Goal: Task Accomplishment & Management: Manage account settings

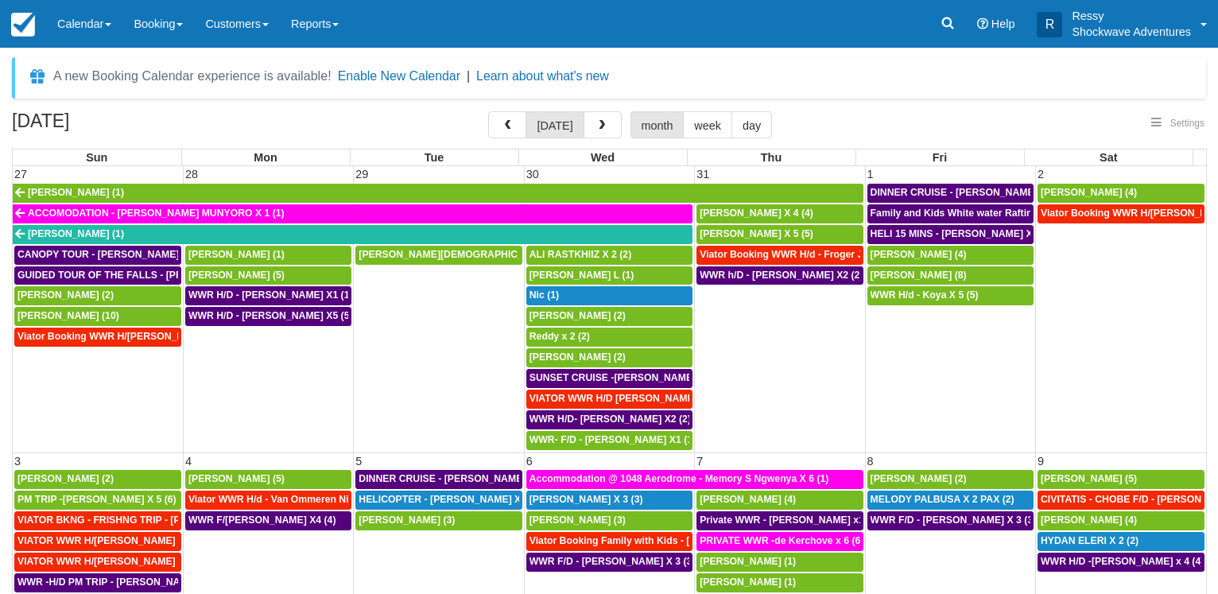
select select
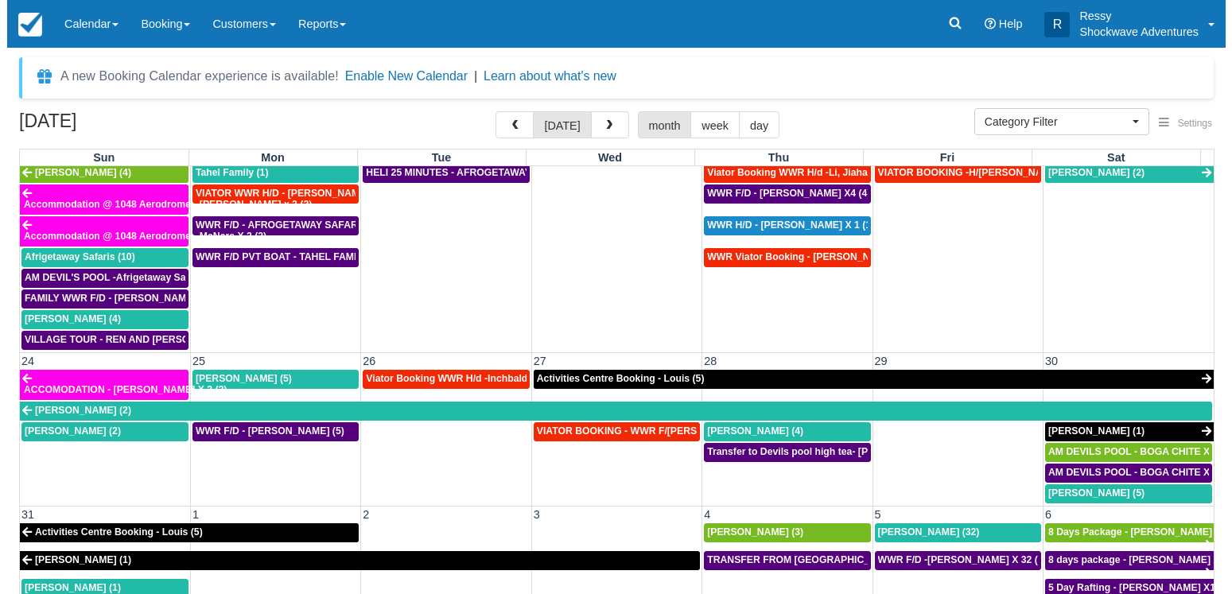
scroll to position [899, 0]
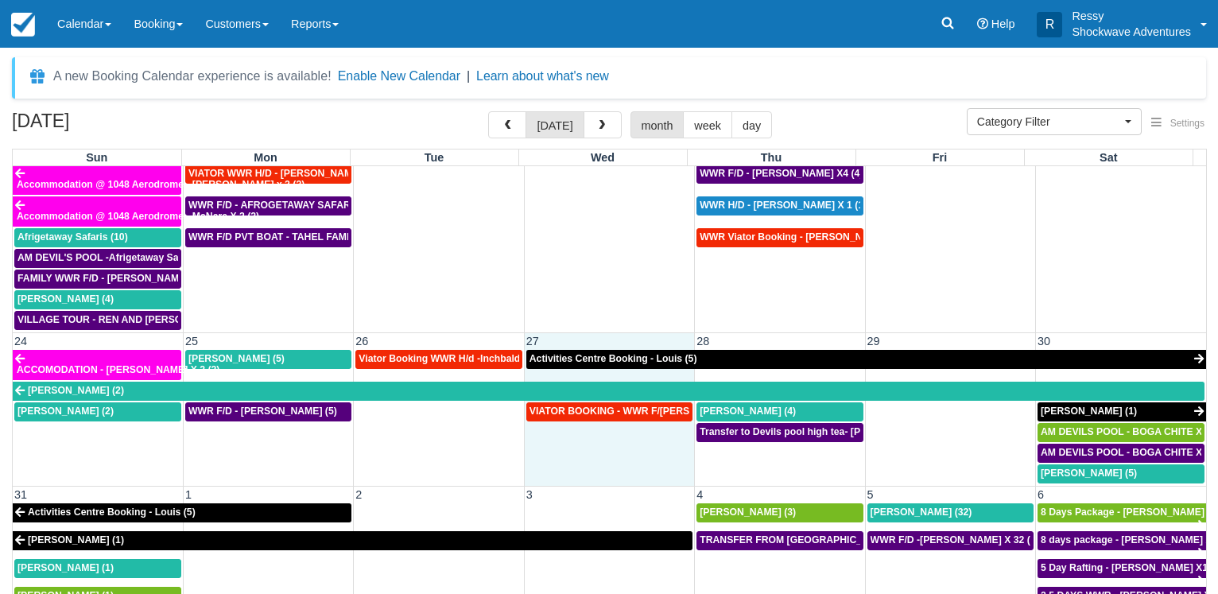
click at [551, 453] on td "VIATOR BOOKING - WWR F/D Grass, Chantal X 4 (4)" at bounding box center [609, 443] width 170 height 83
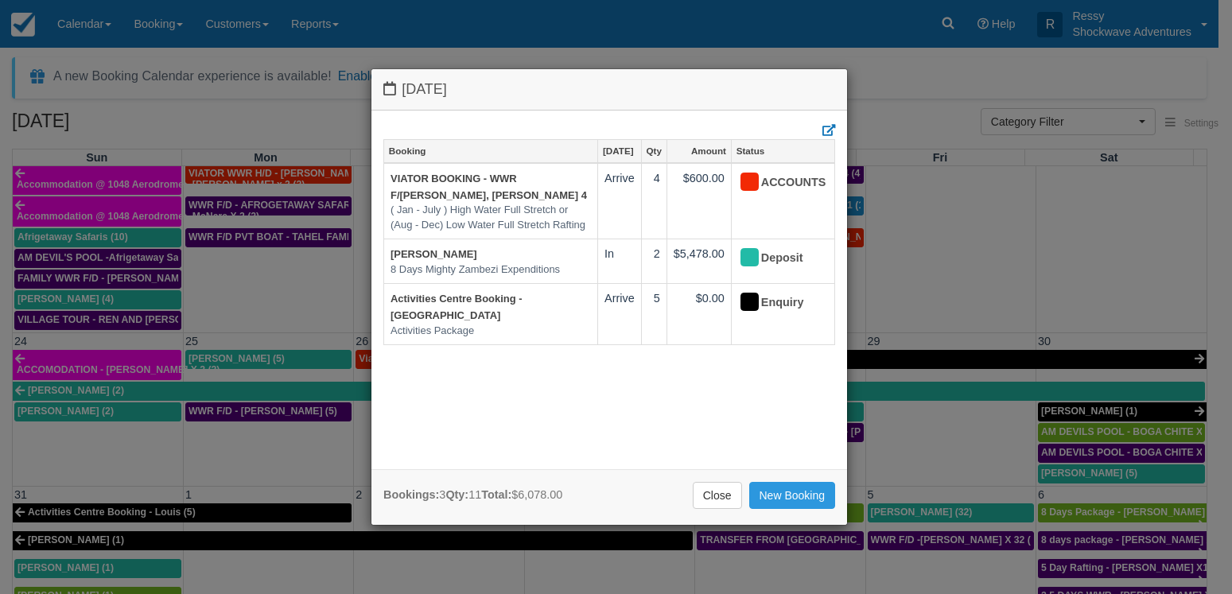
click at [177, 433] on div "Wednesday August 27 2025 Booking Aug 27 Qty Amount Status VIATOR BOOKING - WWR …" at bounding box center [616, 297] width 1232 height 594
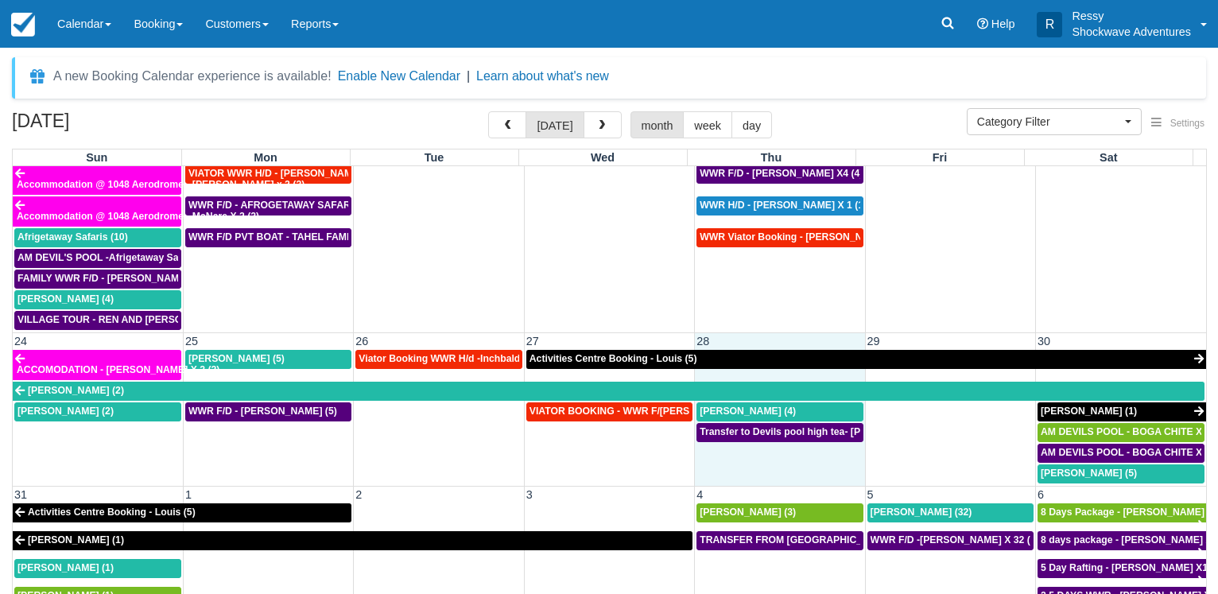
click at [776, 459] on td "Transfer to Devils pool high tea- Baskar Masilamani X4 (4)" at bounding box center [780, 453] width 170 height 62
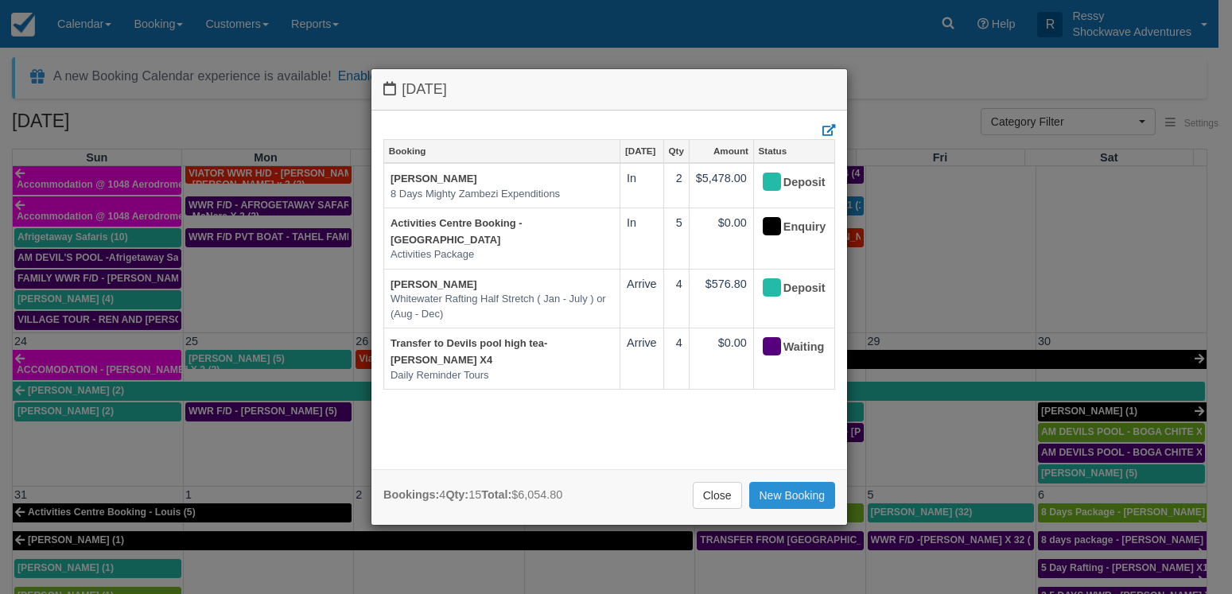
click at [782, 493] on link "New Booking" at bounding box center [792, 495] width 87 height 27
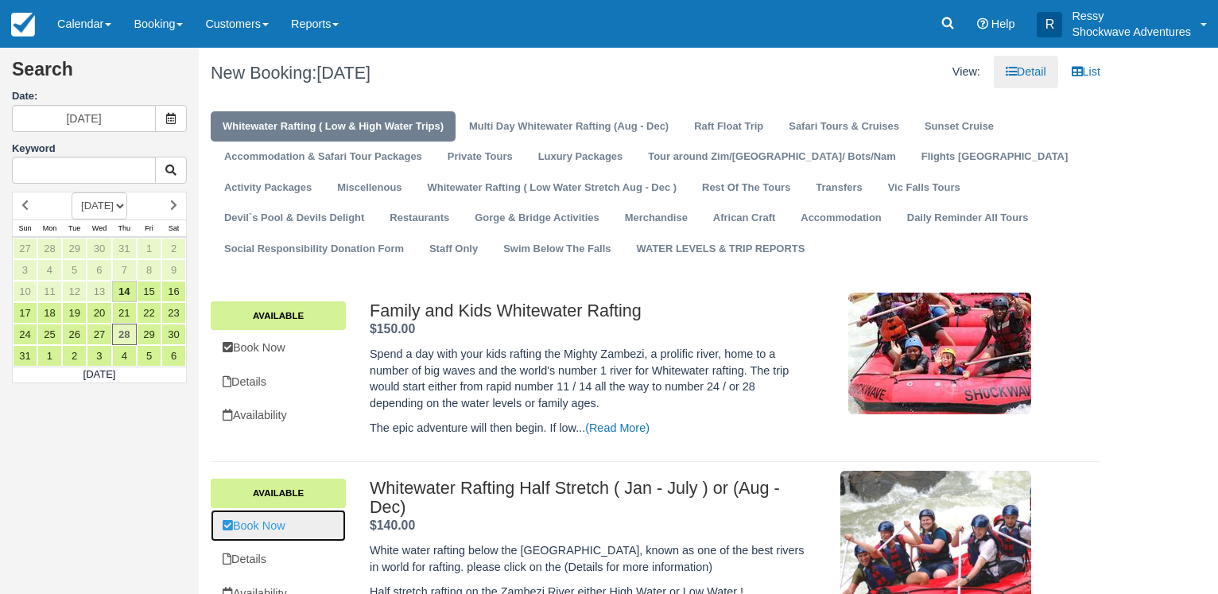
click at [295, 536] on link "Book Now" at bounding box center [278, 526] width 135 height 33
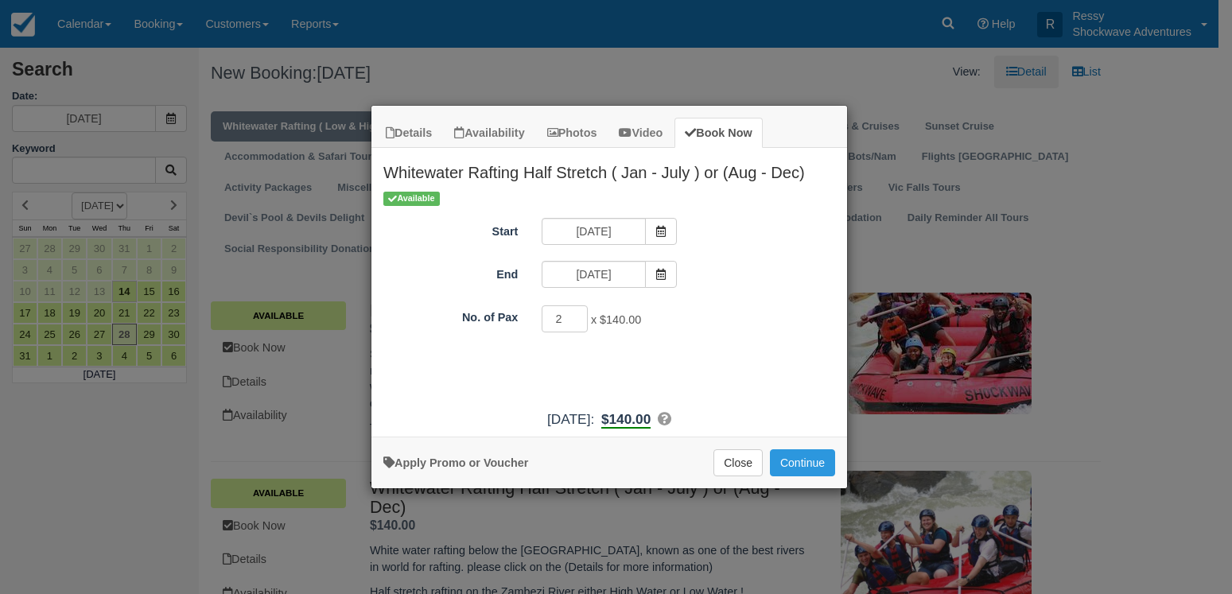
type input "2"
click at [573, 313] on input "2" at bounding box center [565, 318] width 46 height 27
click at [794, 460] on button "Continue" at bounding box center [802, 462] width 65 height 27
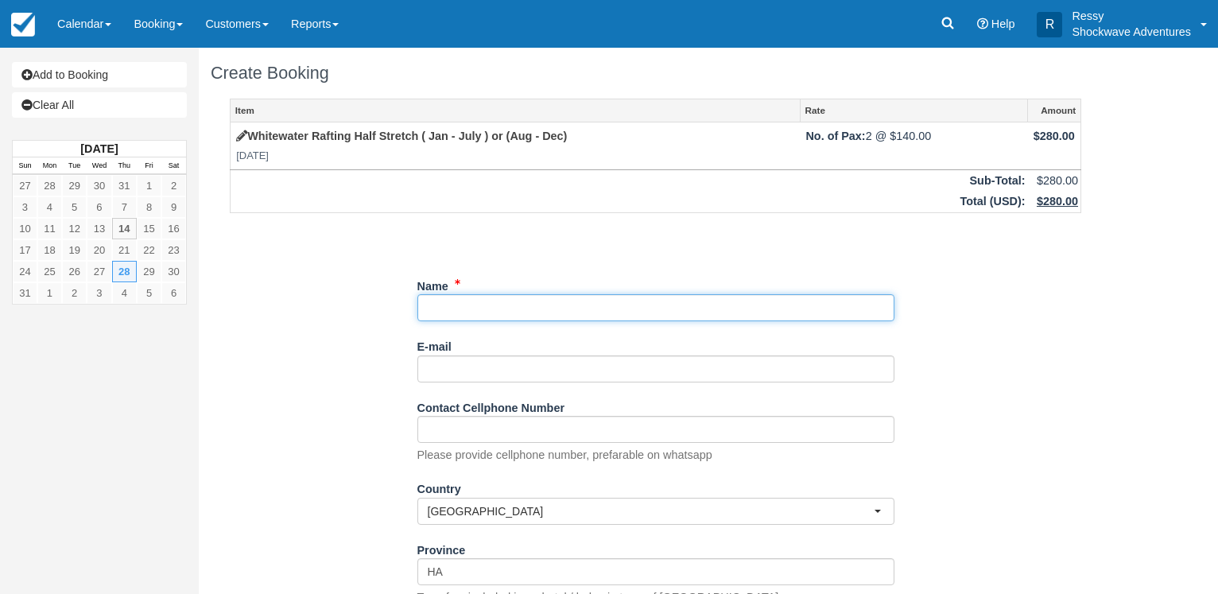
click at [484, 302] on input "Name" at bounding box center [655, 307] width 477 height 27
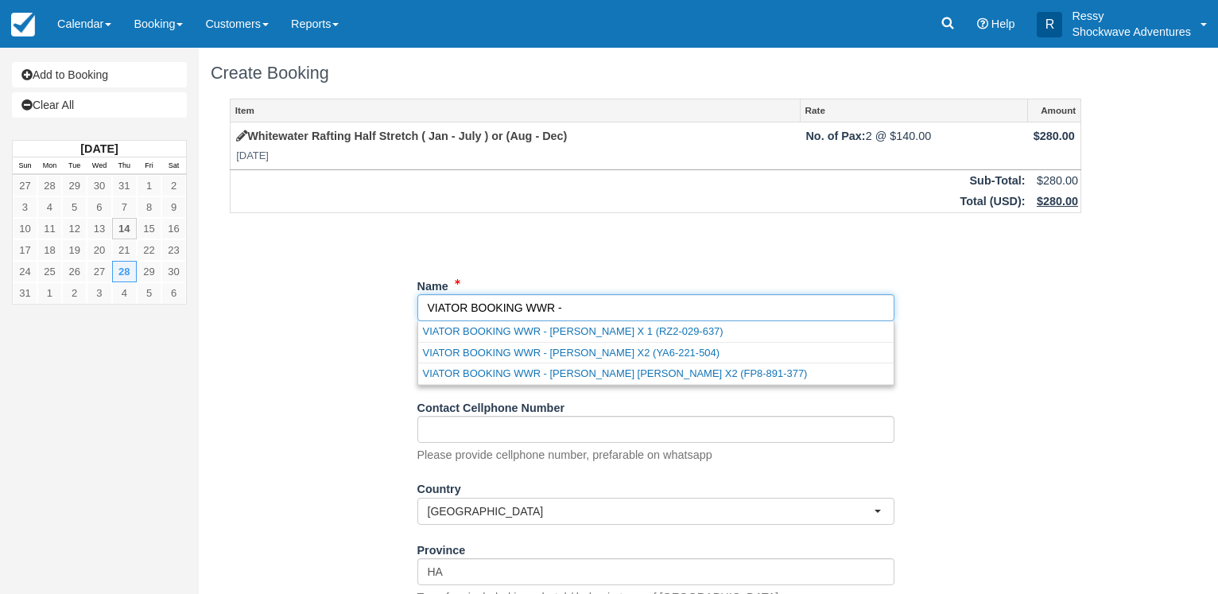
paste input "[PERSON_NAME]"
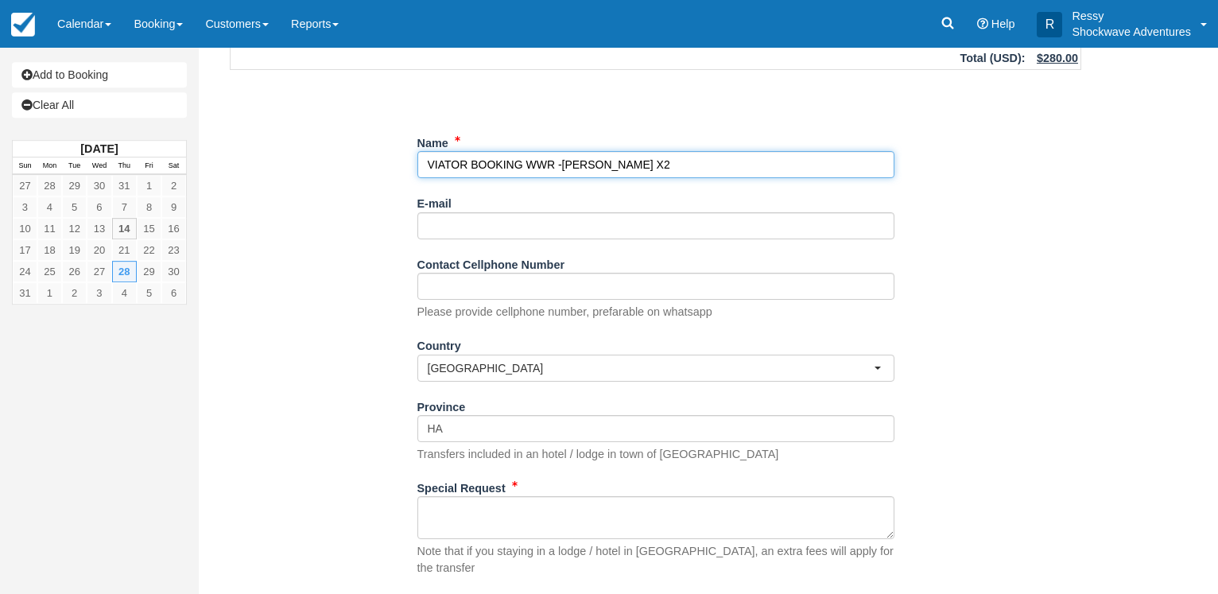
scroll to position [225, 0]
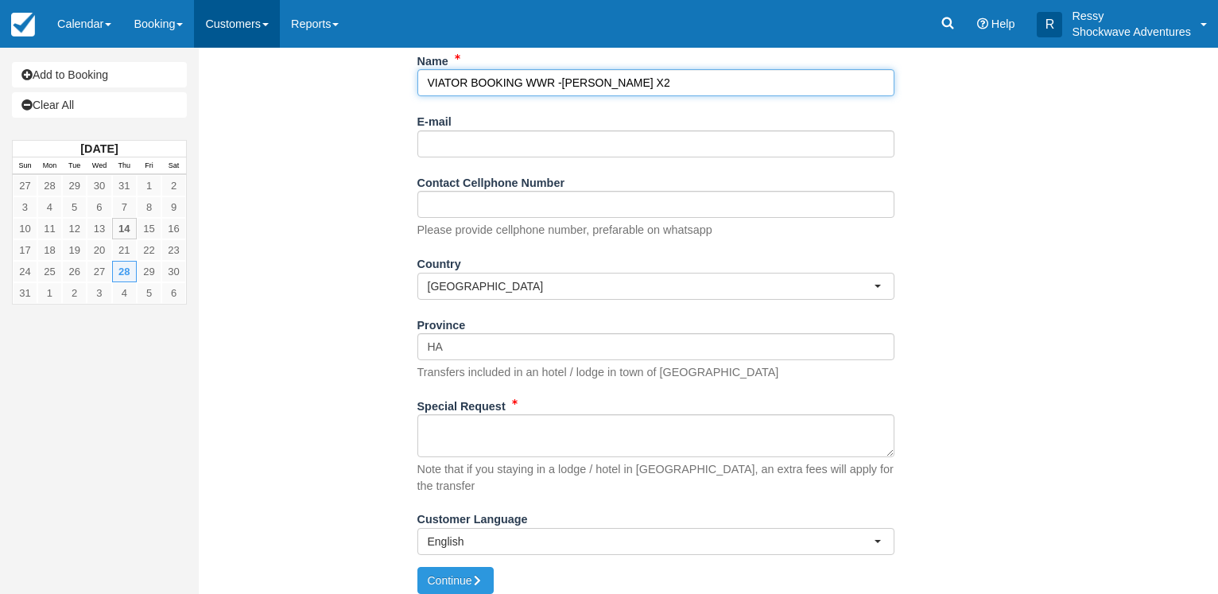
type input "VIATOR BOOKING WWR -[PERSON_NAME] X2"
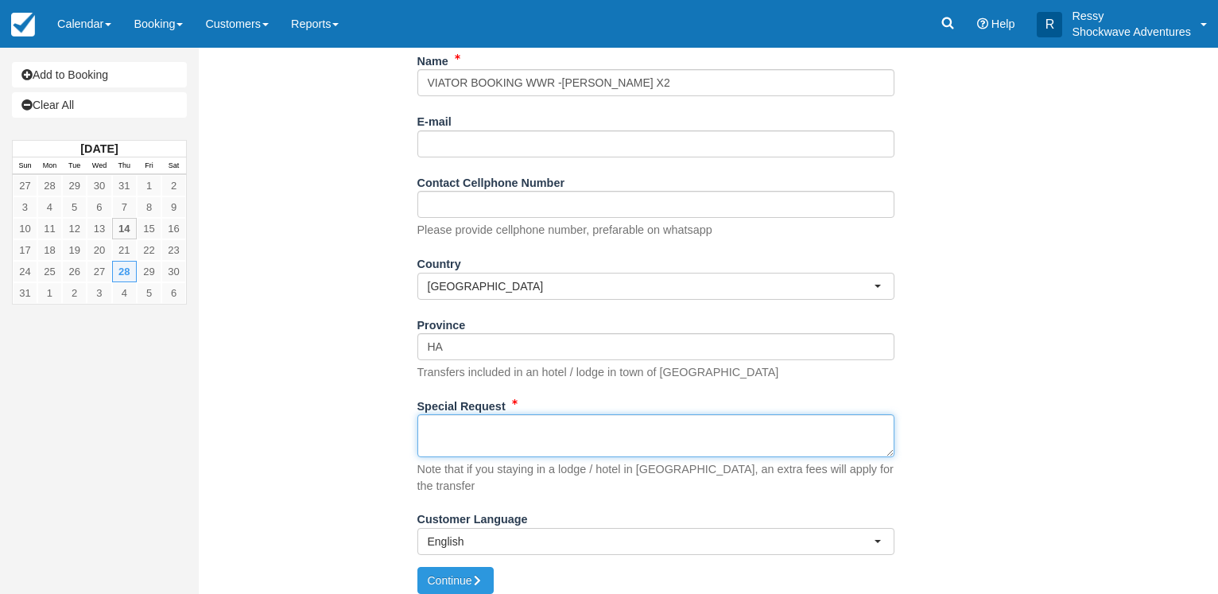
click at [484, 442] on textarea "Special Request" at bounding box center [655, 435] width 477 height 43
paste textarea "Reid, Cleon Customer email S-9f1dfab0f783448ba47bc9e73a08519a+1301954333-258zfz…"
type textarea "Reid, Cleon Customer email S-9f1dfab0f783448ba47bc9e73a08519a+1301954333-258zfz…"
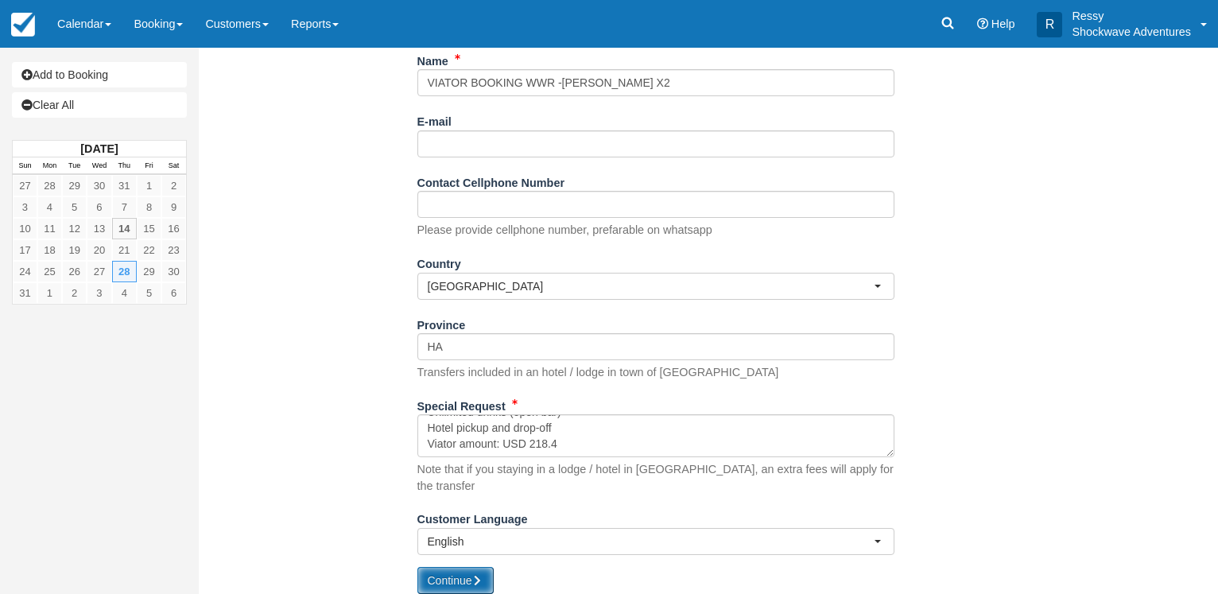
click at [452, 567] on button "Continue" at bounding box center [455, 580] width 76 height 27
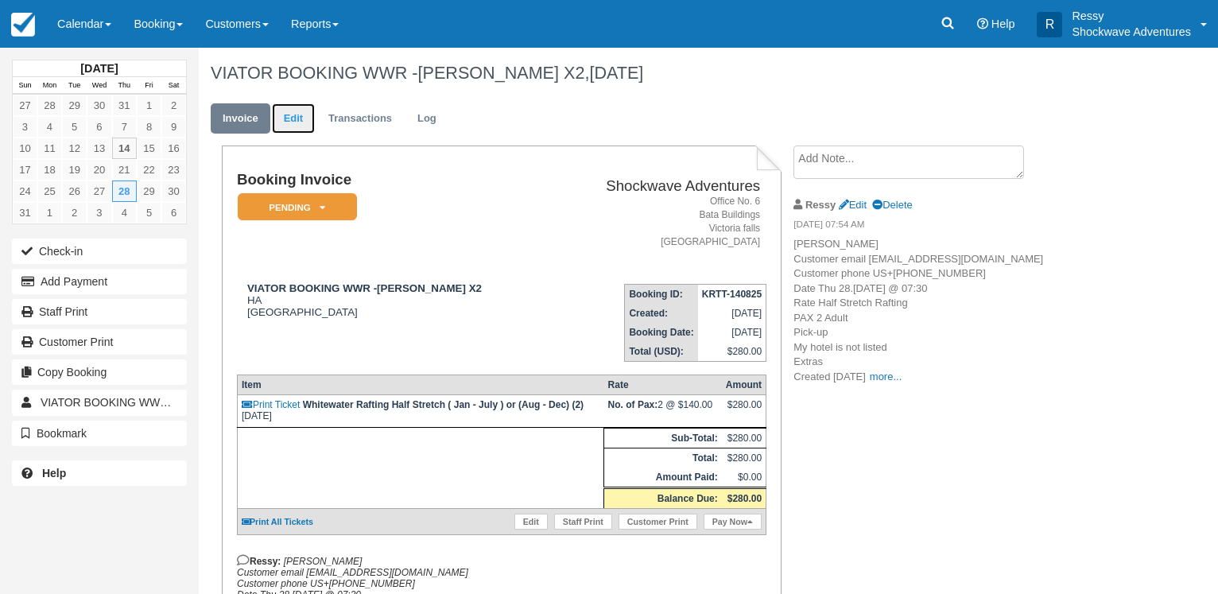
click at [295, 119] on link "Edit" at bounding box center [293, 118] width 43 height 31
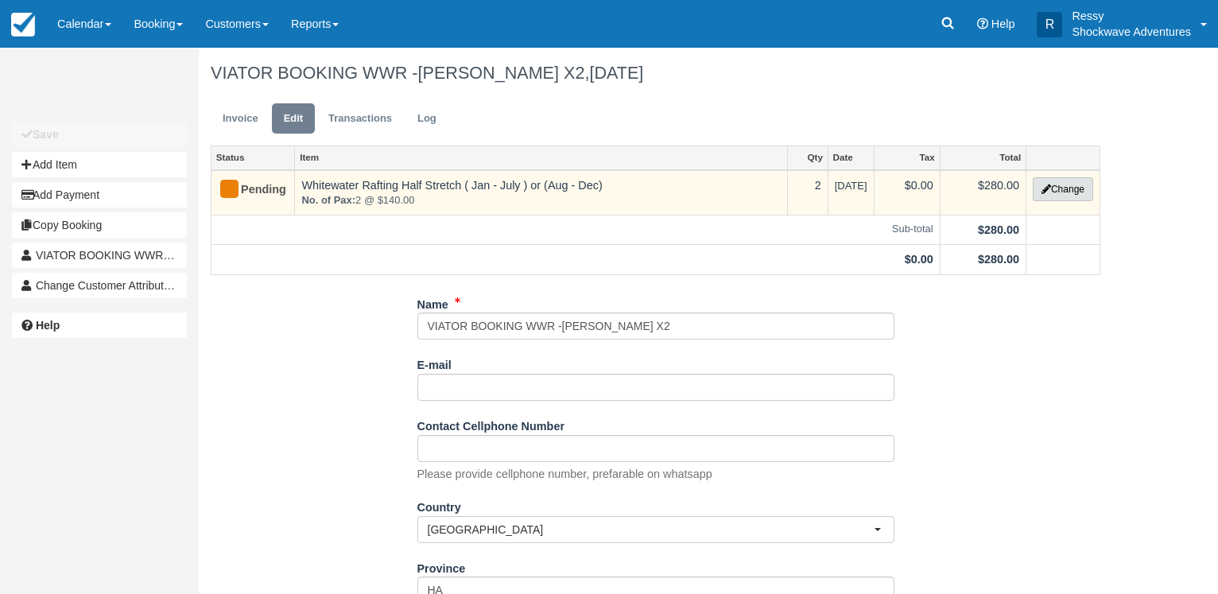
click at [1072, 188] on button "Change" at bounding box center [1063, 189] width 60 height 24
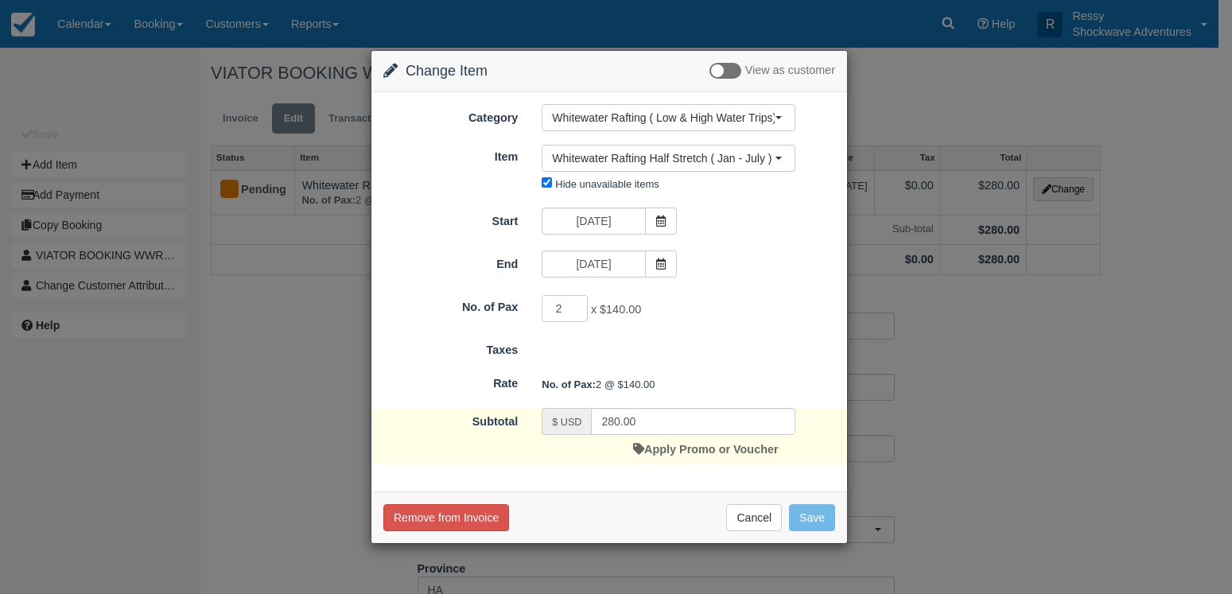
click at [1160, 313] on div "Change Item Add Item View as customer Category Whitewater Rafting ( Low & High …" at bounding box center [616, 297] width 1232 height 594
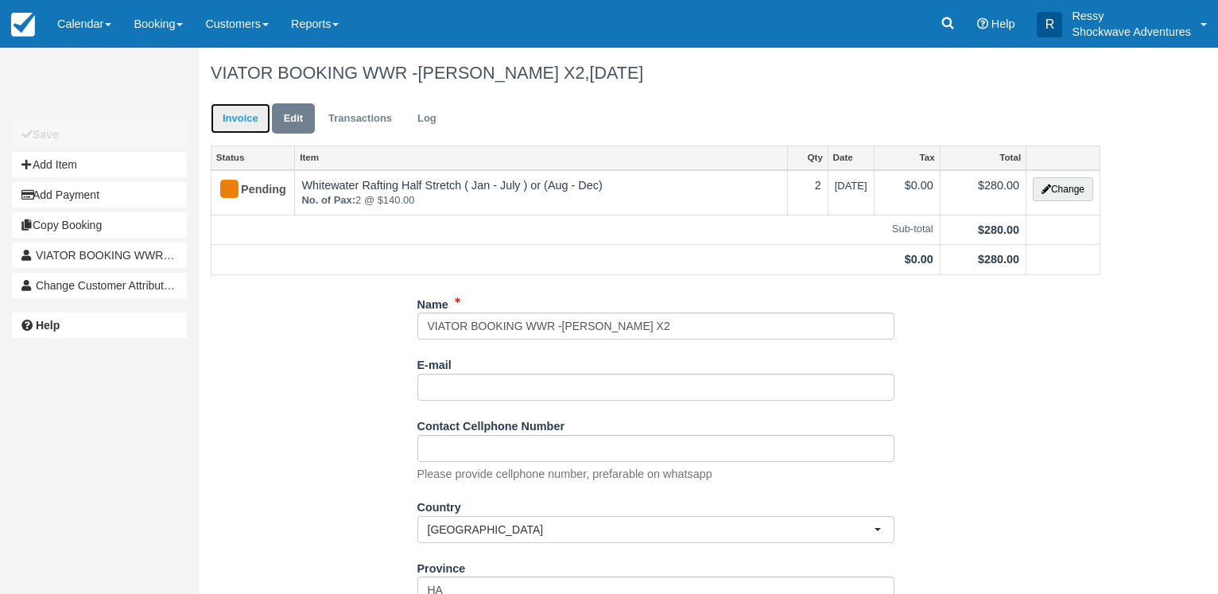
click at [239, 123] on link "Invoice" at bounding box center [241, 118] width 60 height 31
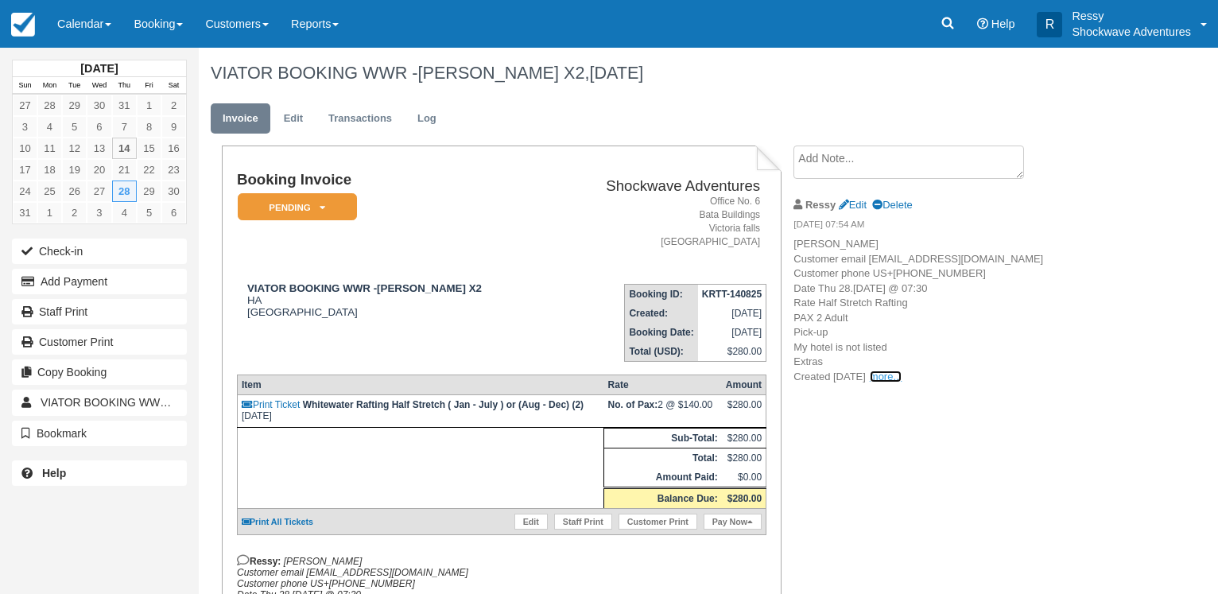
click at [902, 383] on link "more..." at bounding box center [886, 377] width 32 height 12
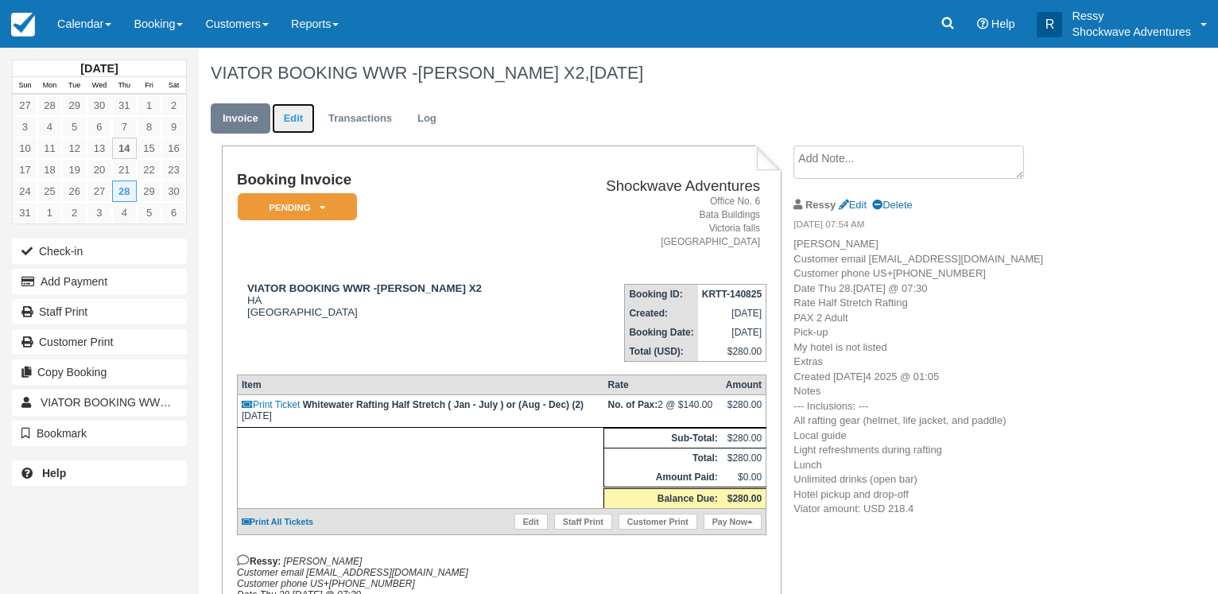
click at [313, 119] on link "Edit" at bounding box center [293, 118] width 43 height 31
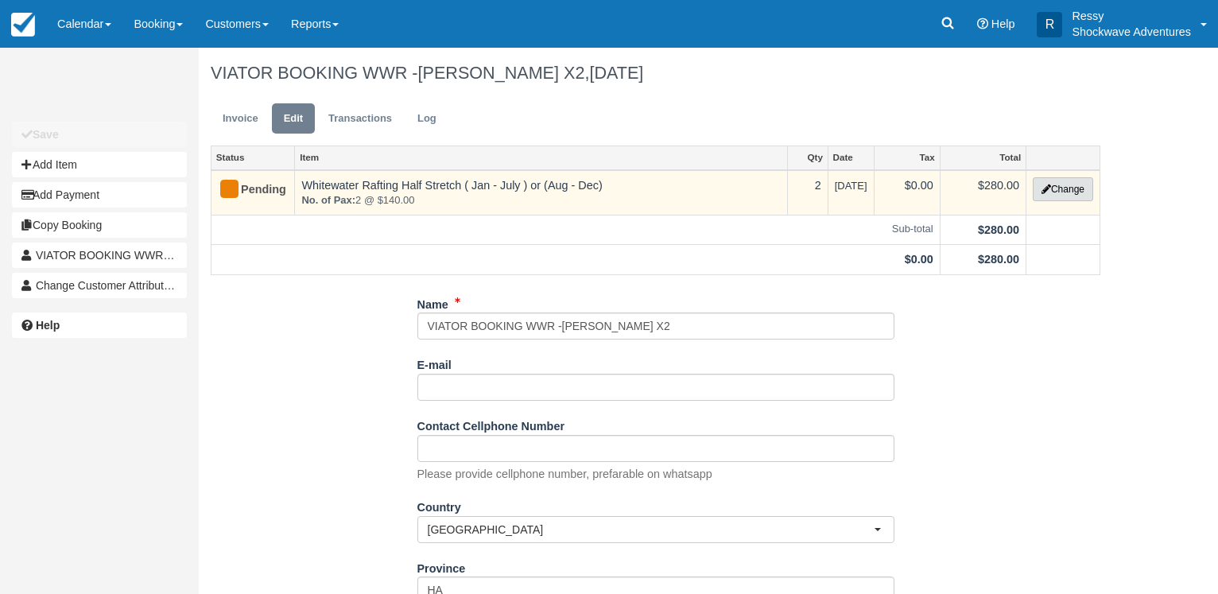
click at [1042, 189] on icon "button" at bounding box center [1047, 189] width 10 height 10
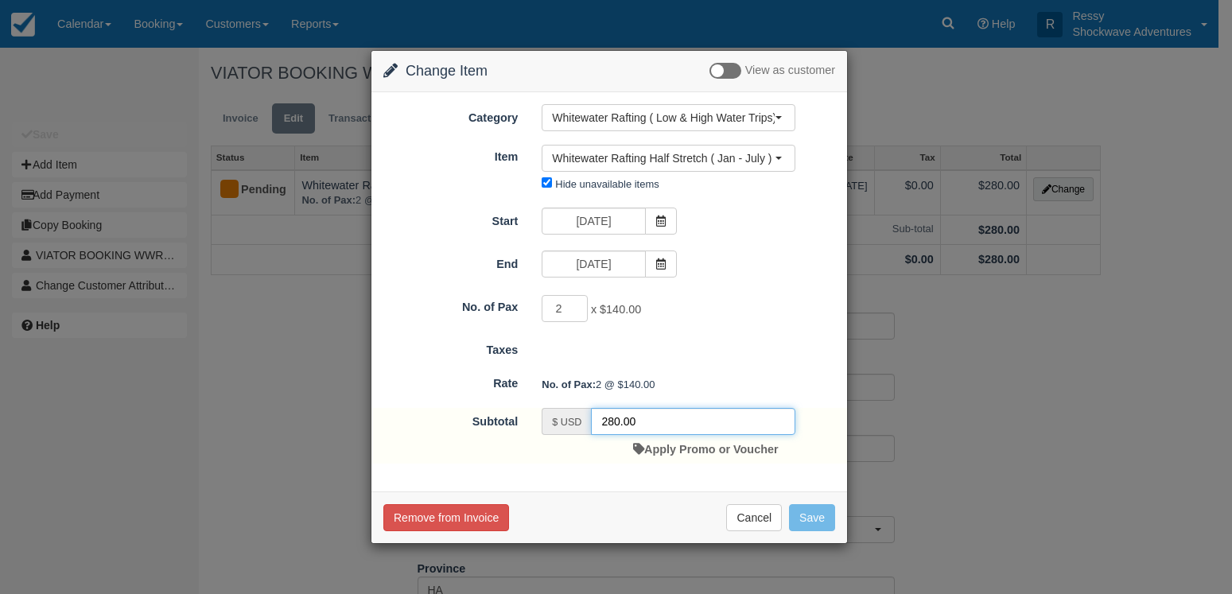
click at [644, 425] on input "280.00" at bounding box center [693, 421] width 204 height 27
type input "218.40"
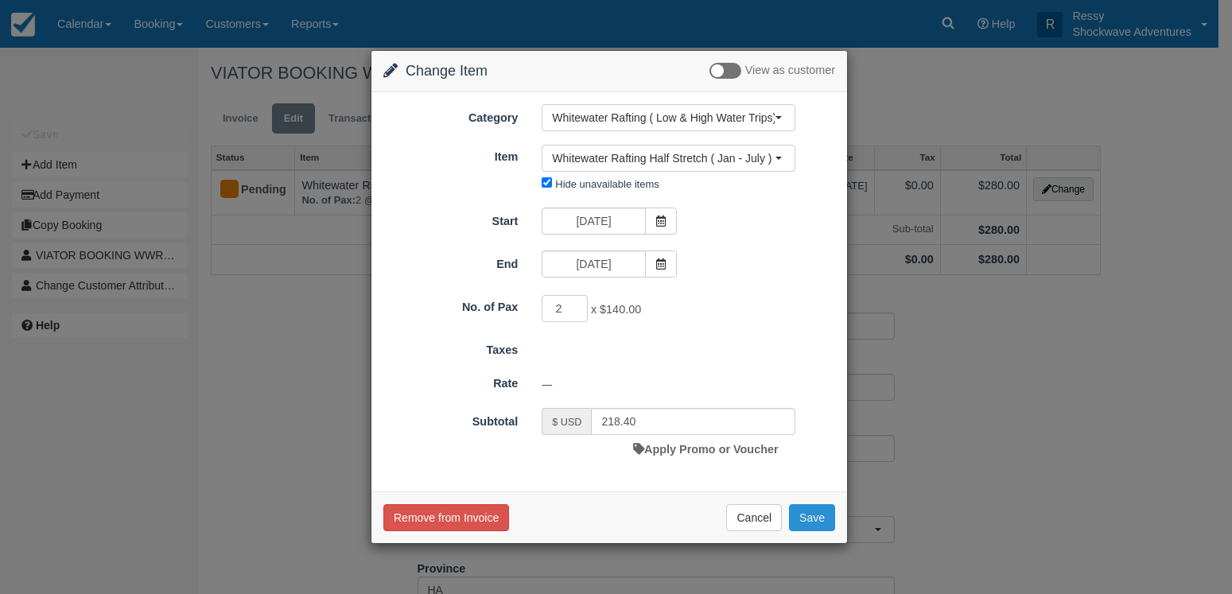
click at [806, 516] on button "Save" at bounding box center [812, 517] width 46 height 27
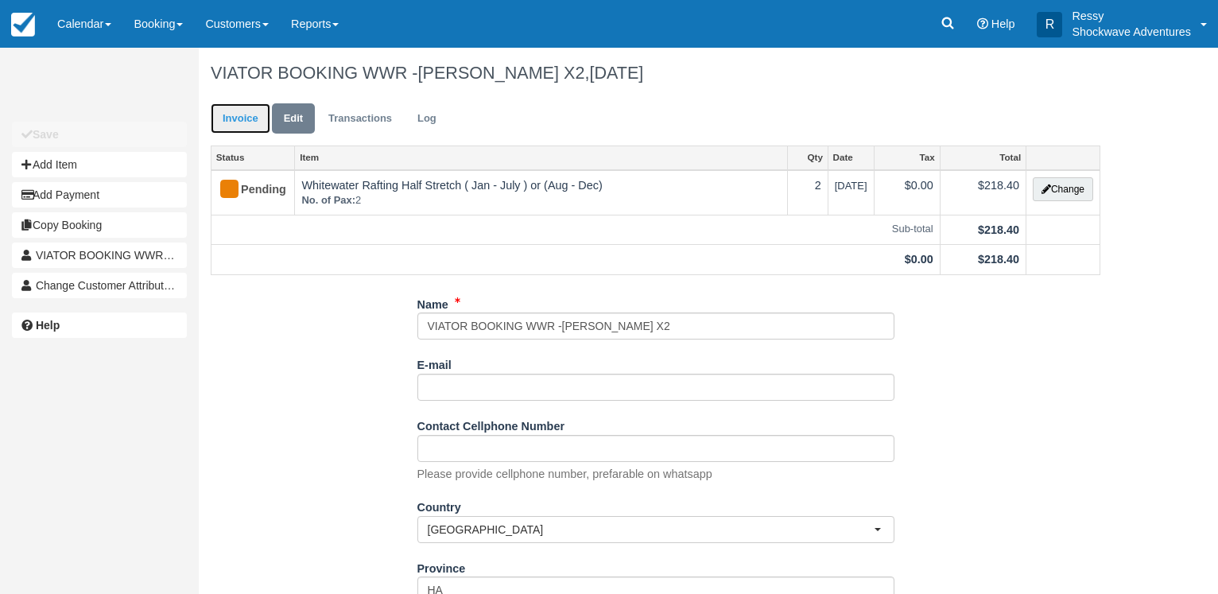
click at [245, 123] on link "Invoice" at bounding box center [241, 118] width 60 height 31
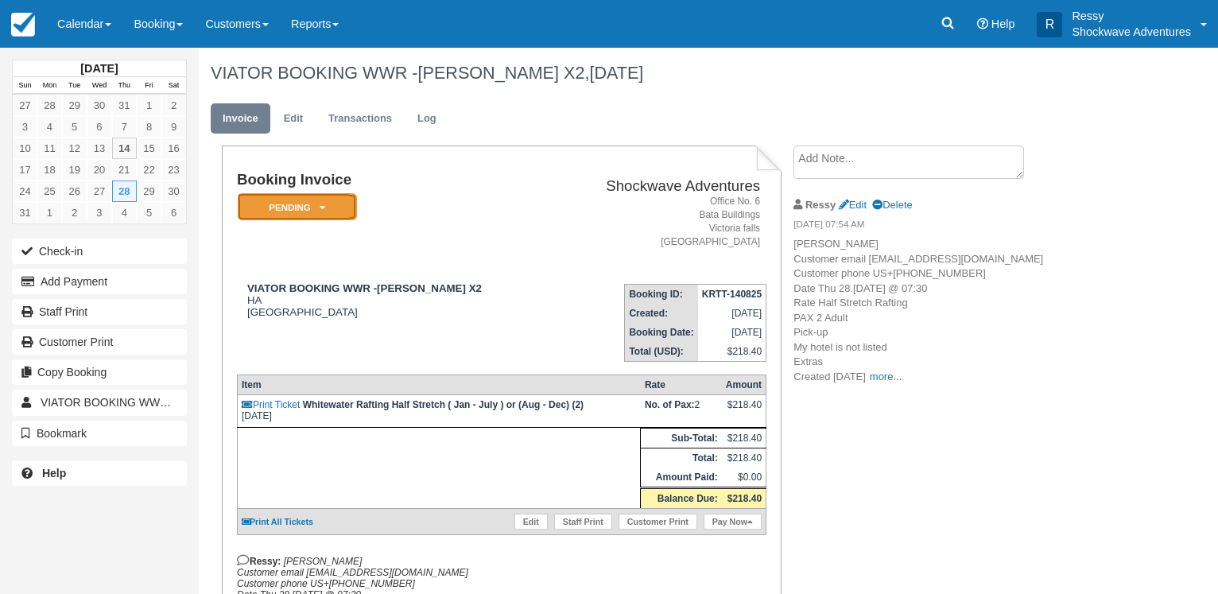
click at [324, 209] on icon at bounding box center [323, 208] width 6 height 10
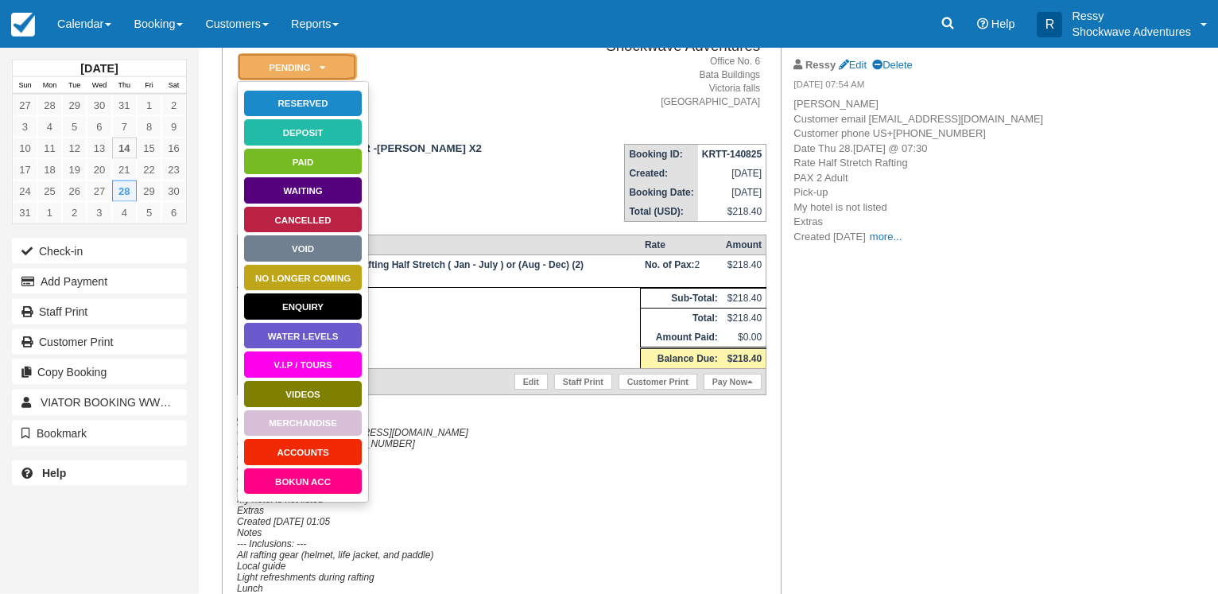
scroll to position [162, 0]
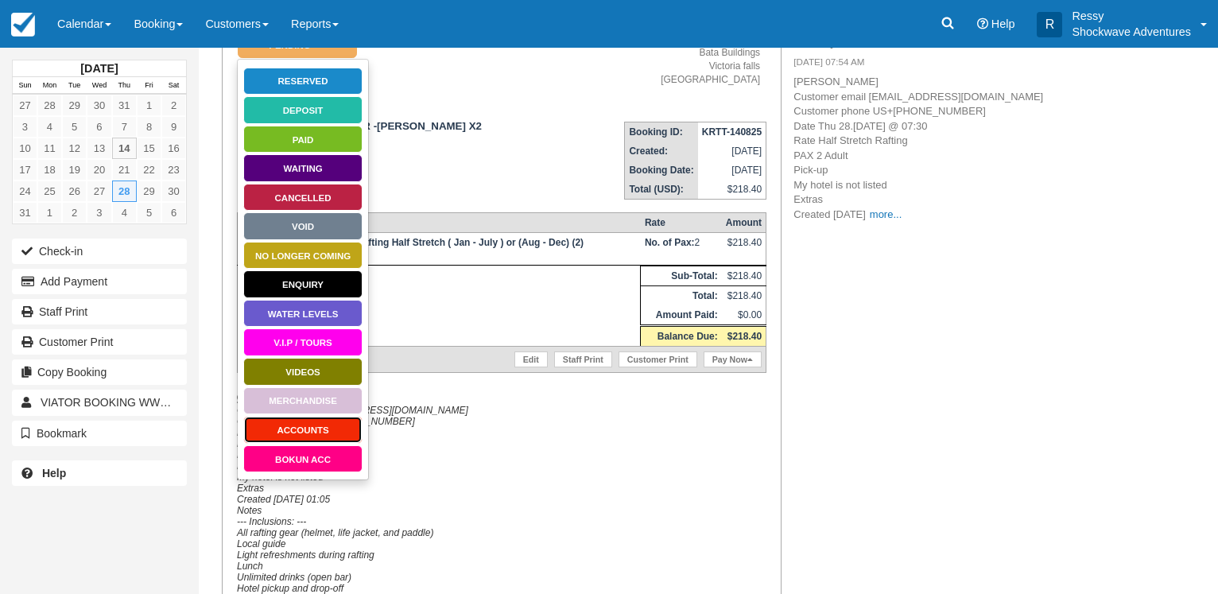
click at [284, 421] on link "ACCOUNTS" at bounding box center [302, 430] width 119 height 28
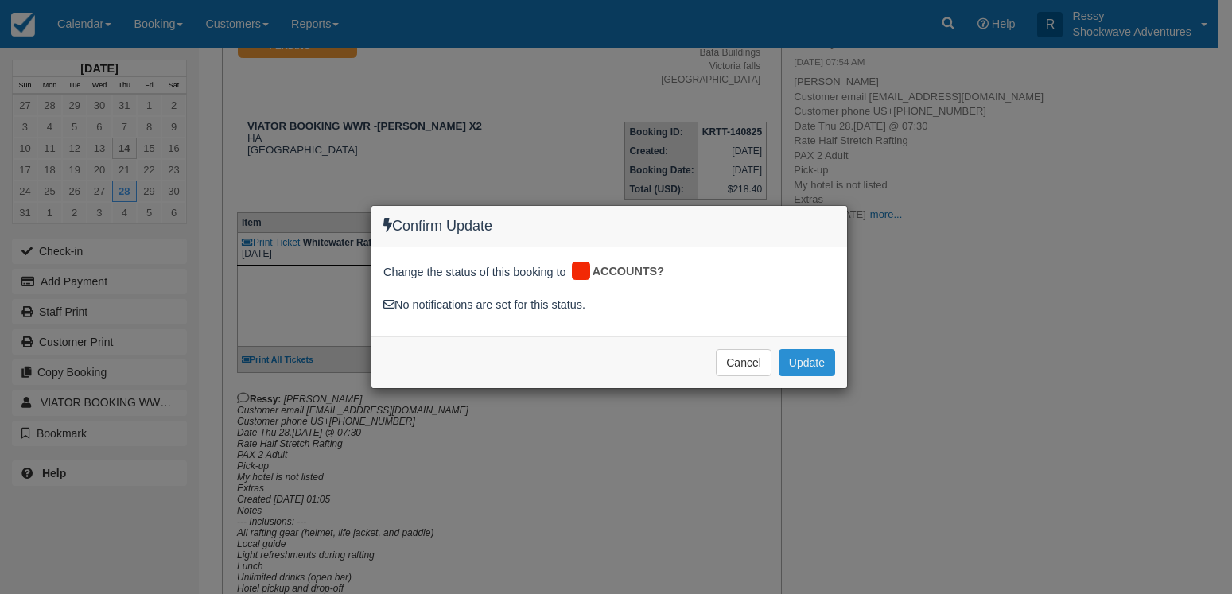
click at [808, 364] on button "Update" at bounding box center [807, 362] width 56 height 27
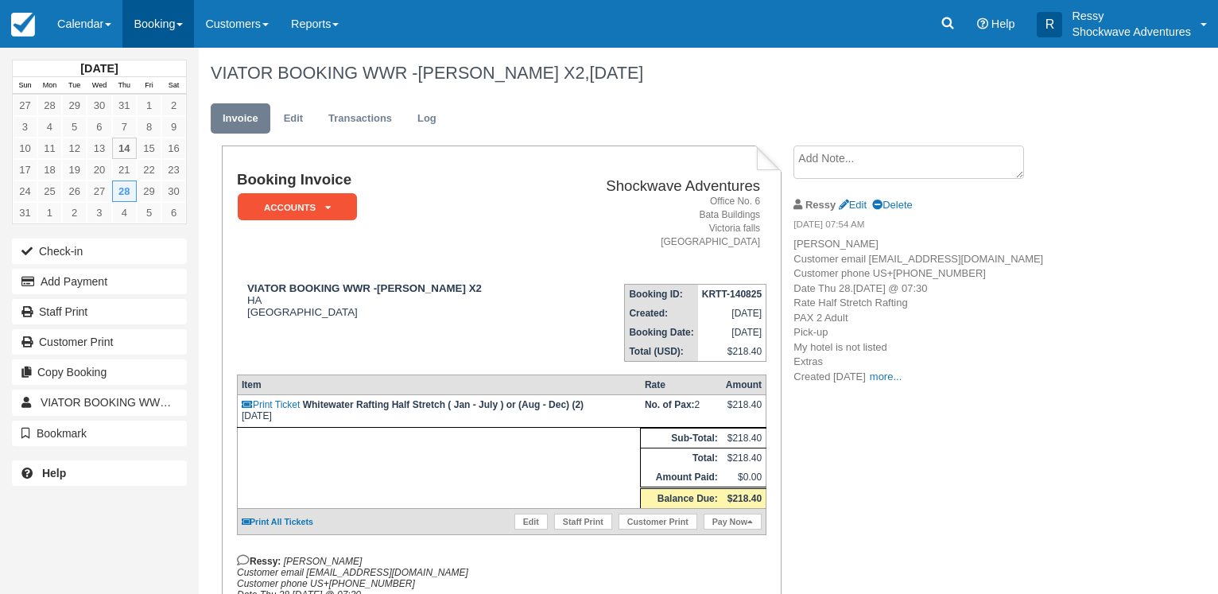
scroll to position [162, 0]
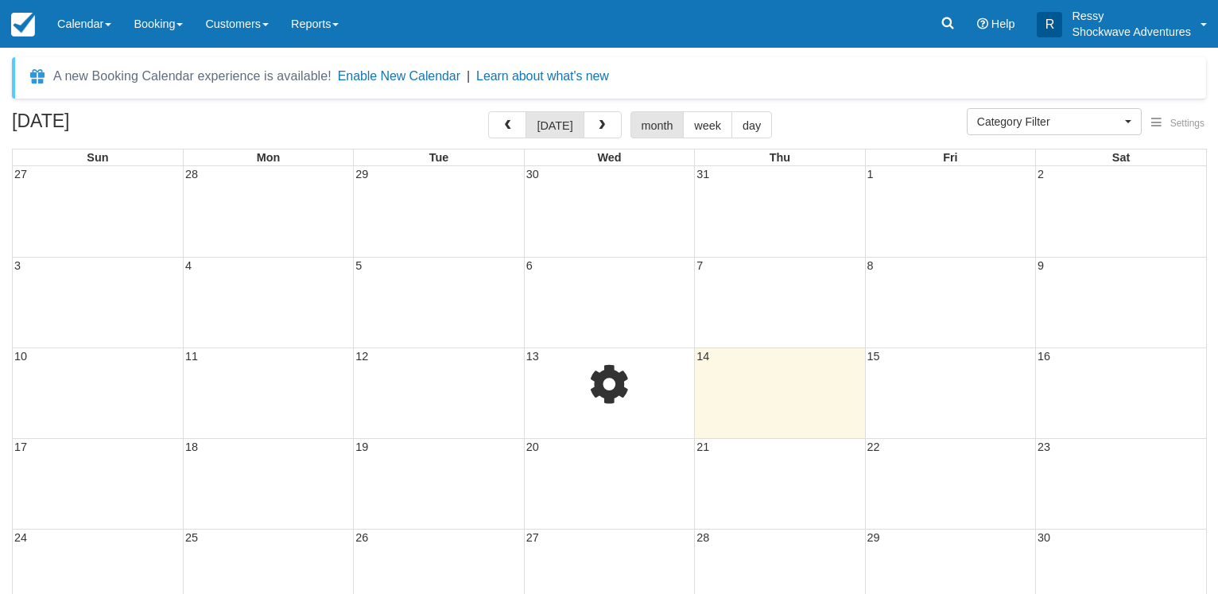
select select
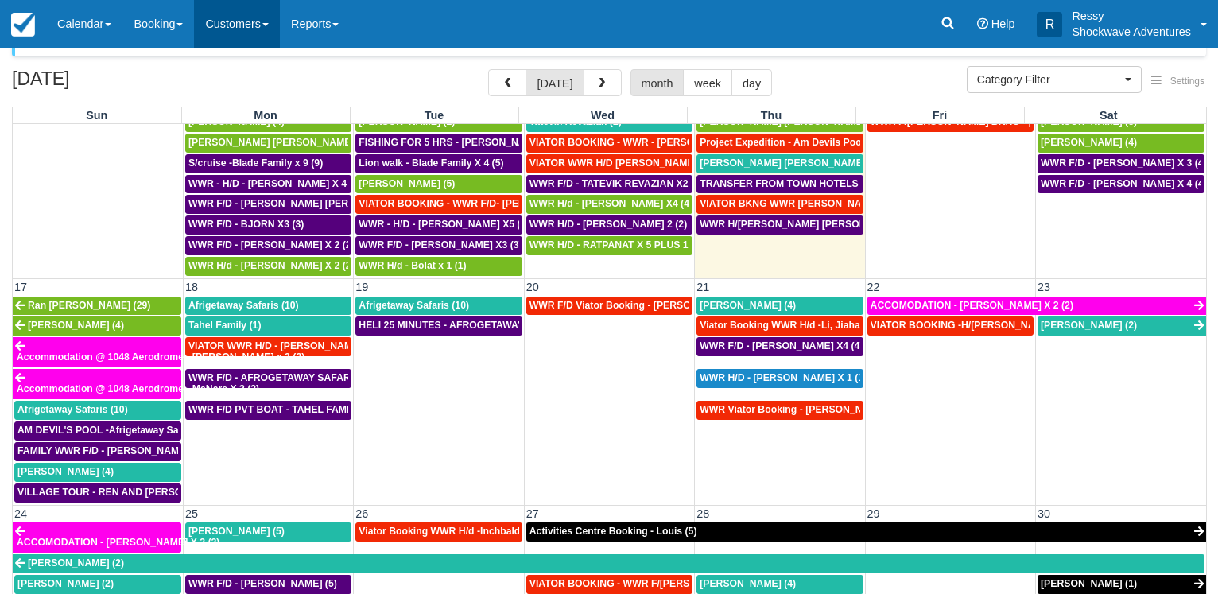
scroll to position [670, 0]
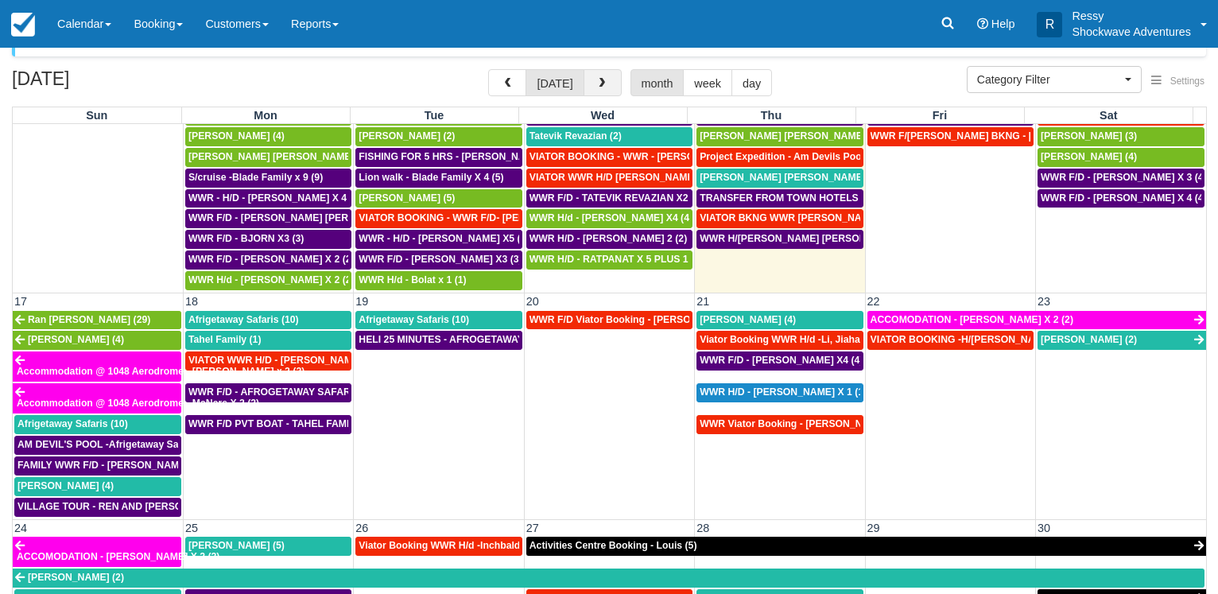
click at [595, 90] on button "button" at bounding box center [603, 82] width 38 height 27
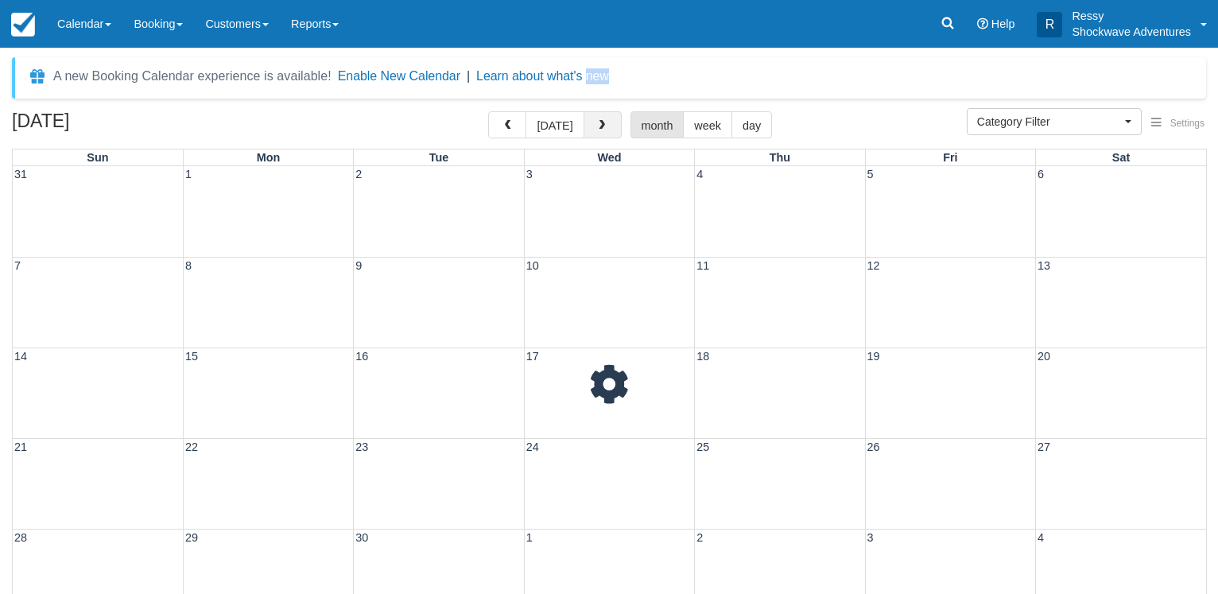
click at [595, 90] on div "A new Booking Calendar experience is available! Enable New Calendar | Learn abo…" at bounding box center [609, 77] width 1194 height 41
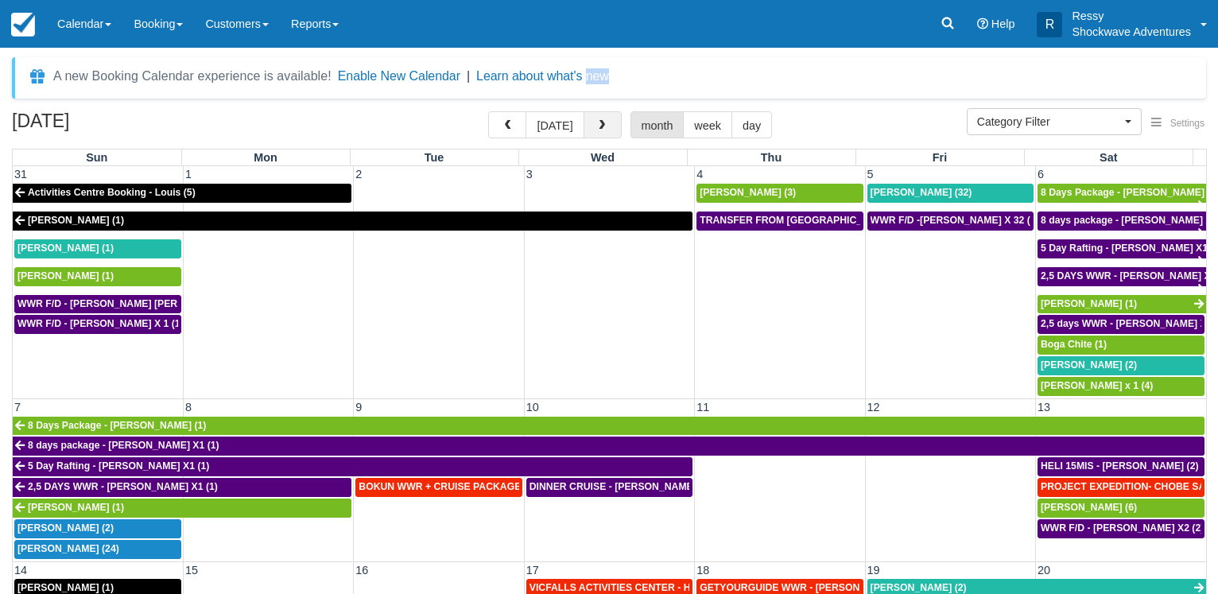
click at [601, 121] on span "button" at bounding box center [601, 125] width 11 height 11
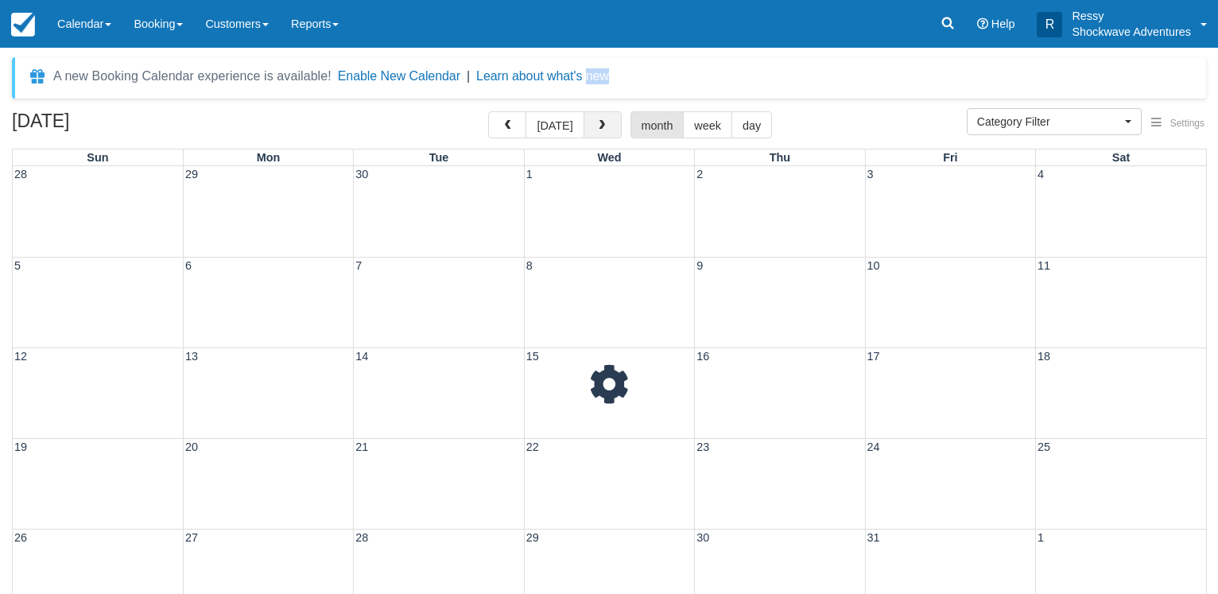
click at [601, 121] on span "button" at bounding box center [601, 125] width 11 height 11
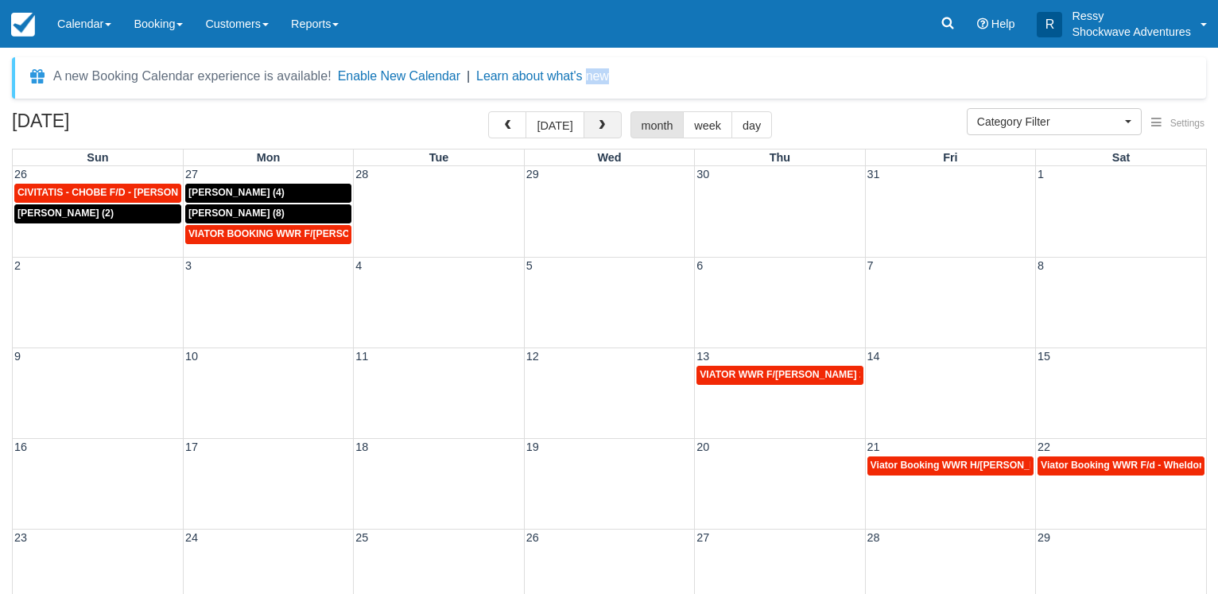
click at [601, 121] on span "button" at bounding box center [601, 125] width 11 height 11
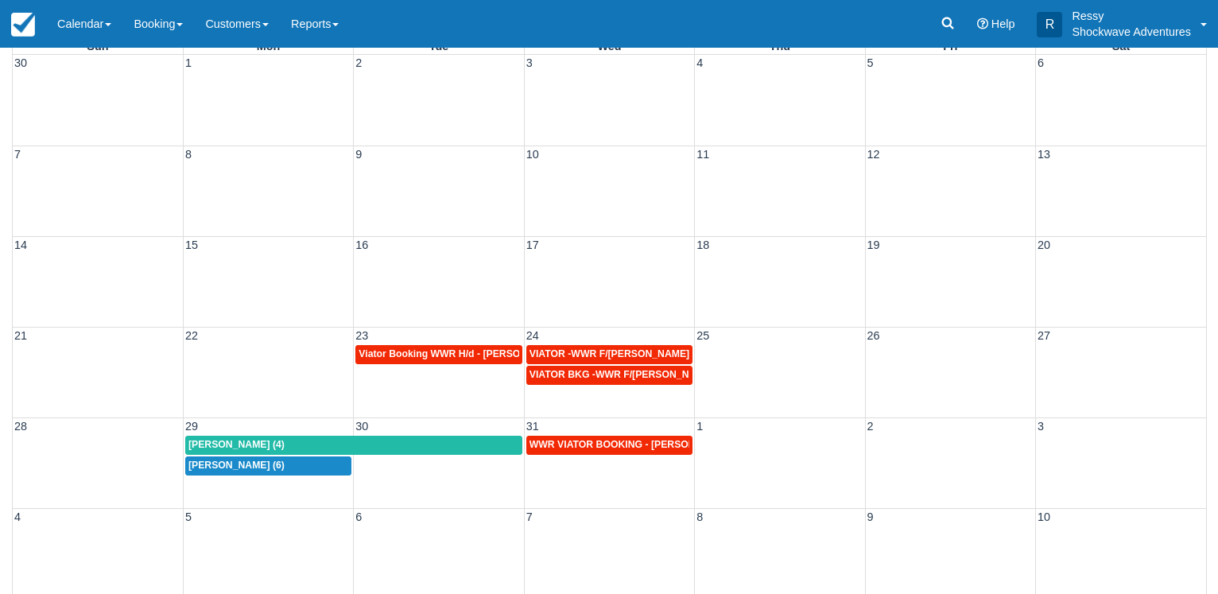
scroll to position [123, 0]
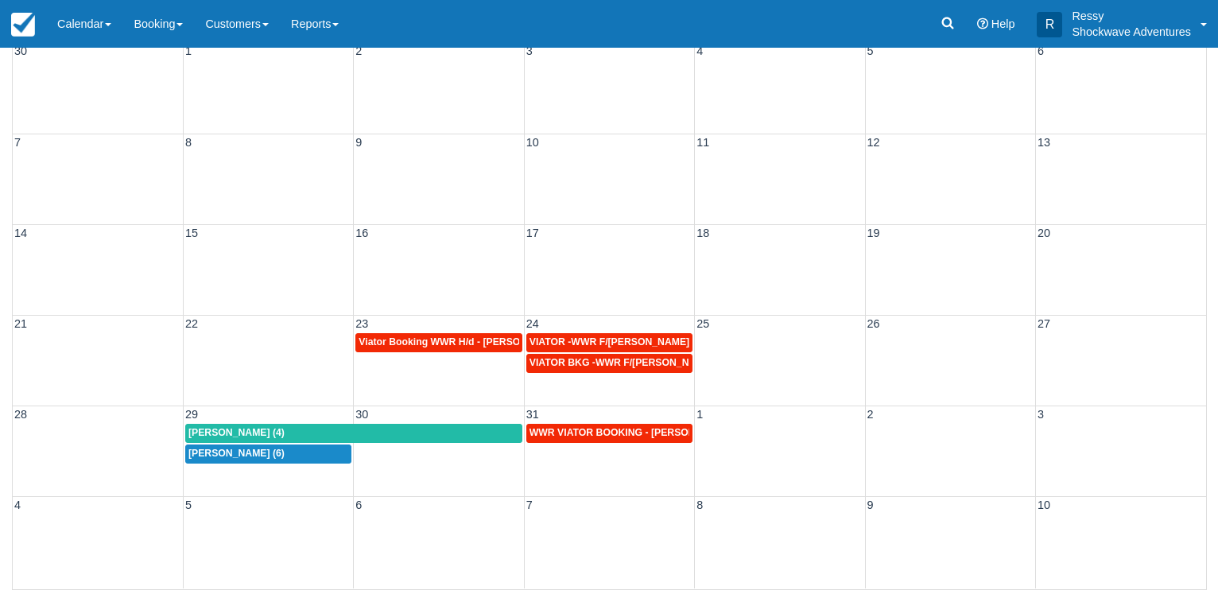
click at [584, 0] on button "button" at bounding box center [603, 1] width 38 height 27
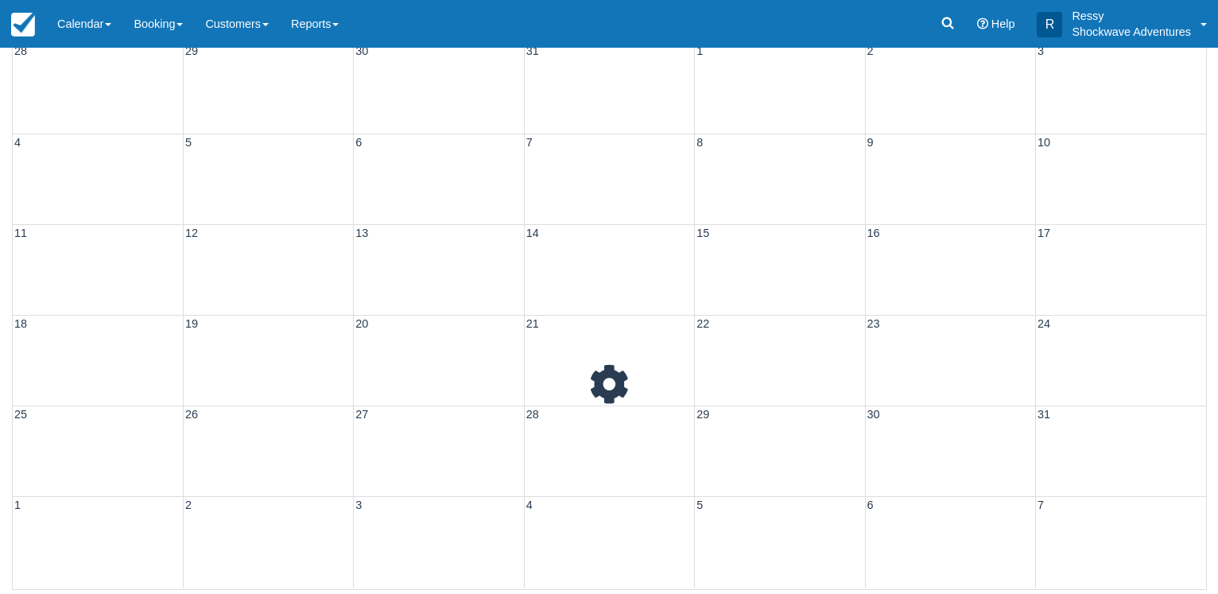
click at [584, 0] on button "button" at bounding box center [603, 1] width 38 height 27
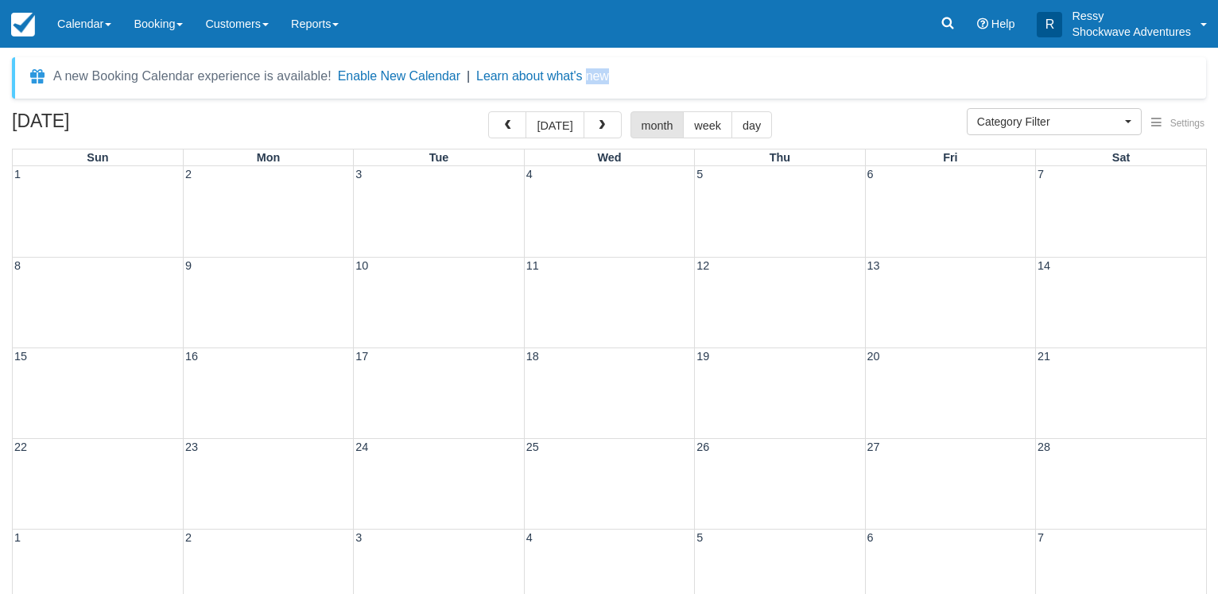
click at [584, 111] on button "button" at bounding box center [603, 124] width 38 height 27
select select
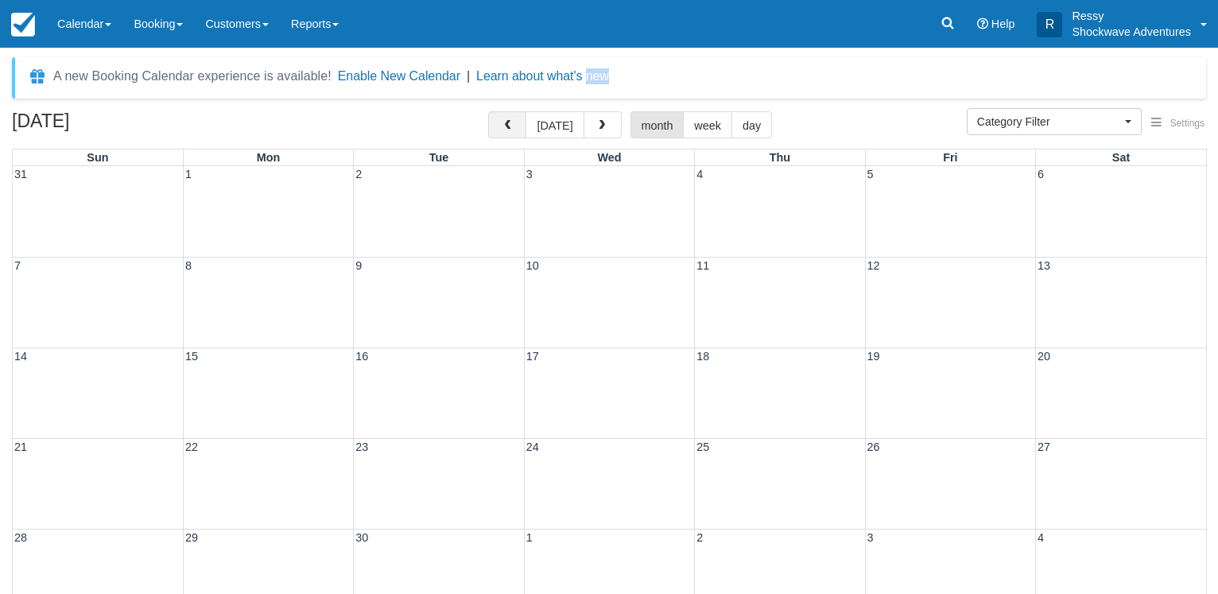
click at [502, 134] on button "button" at bounding box center [507, 124] width 38 height 27
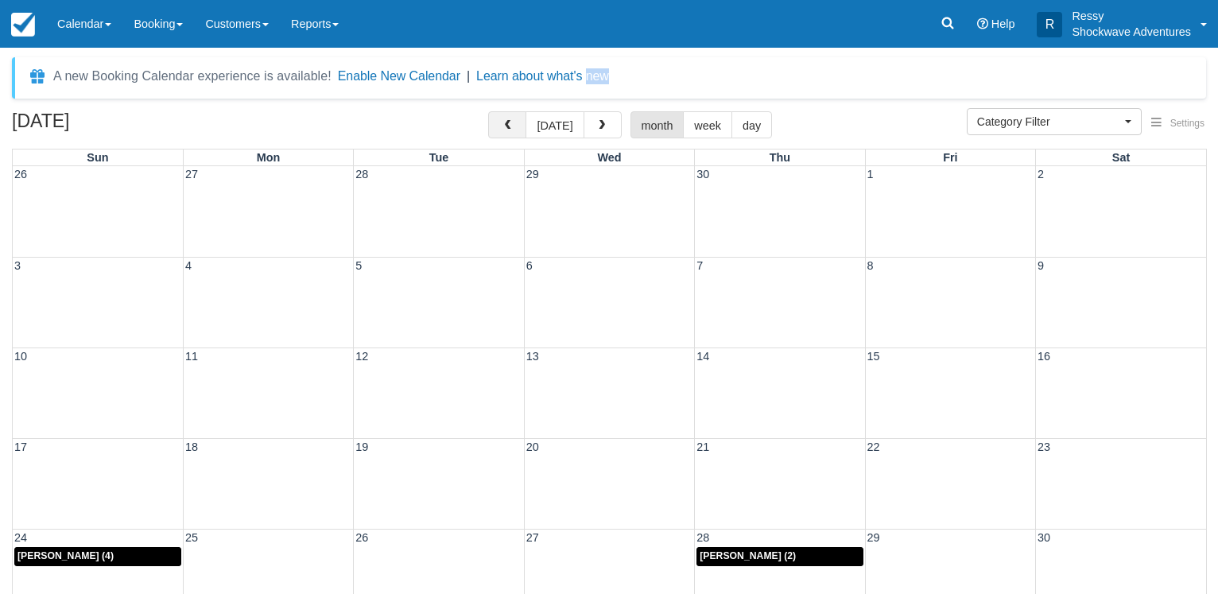
click at [513, 125] on span "button" at bounding box center [507, 125] width 11 height 11
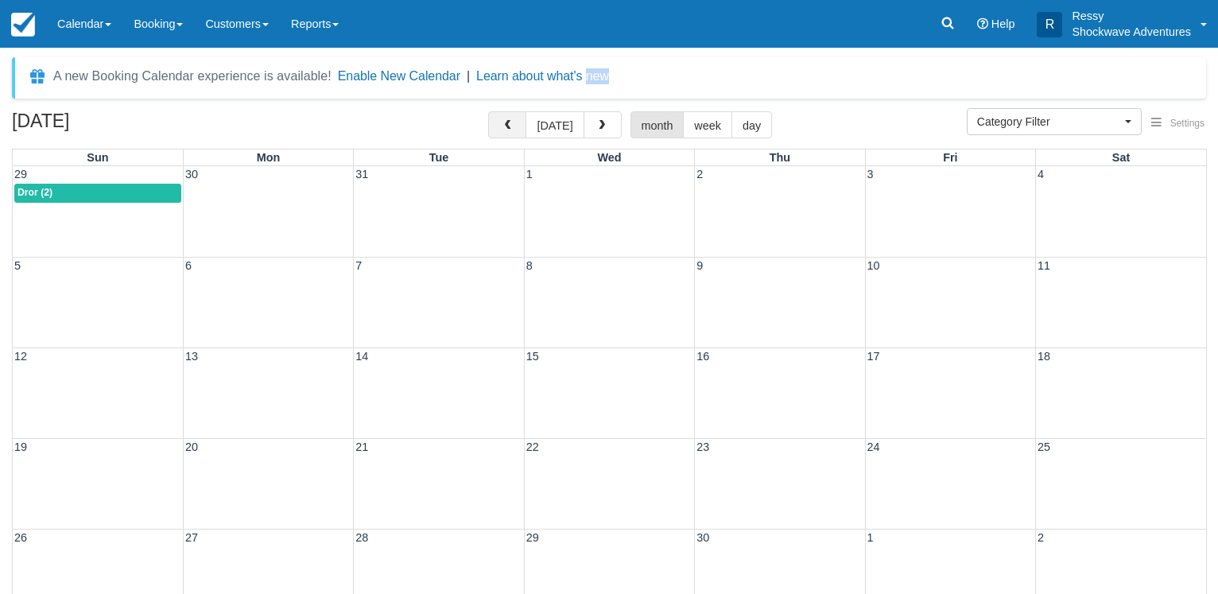
click at [513, 125] on span "button" at bounding box center [507, 125] width 11 height 11
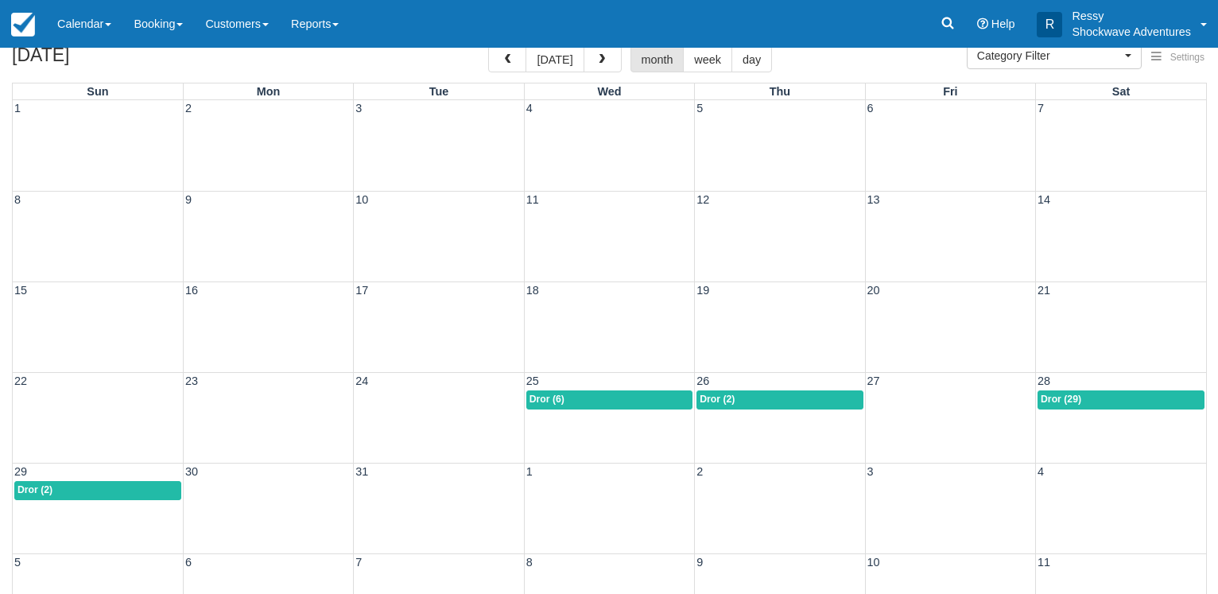
scroll to position [123, 0]
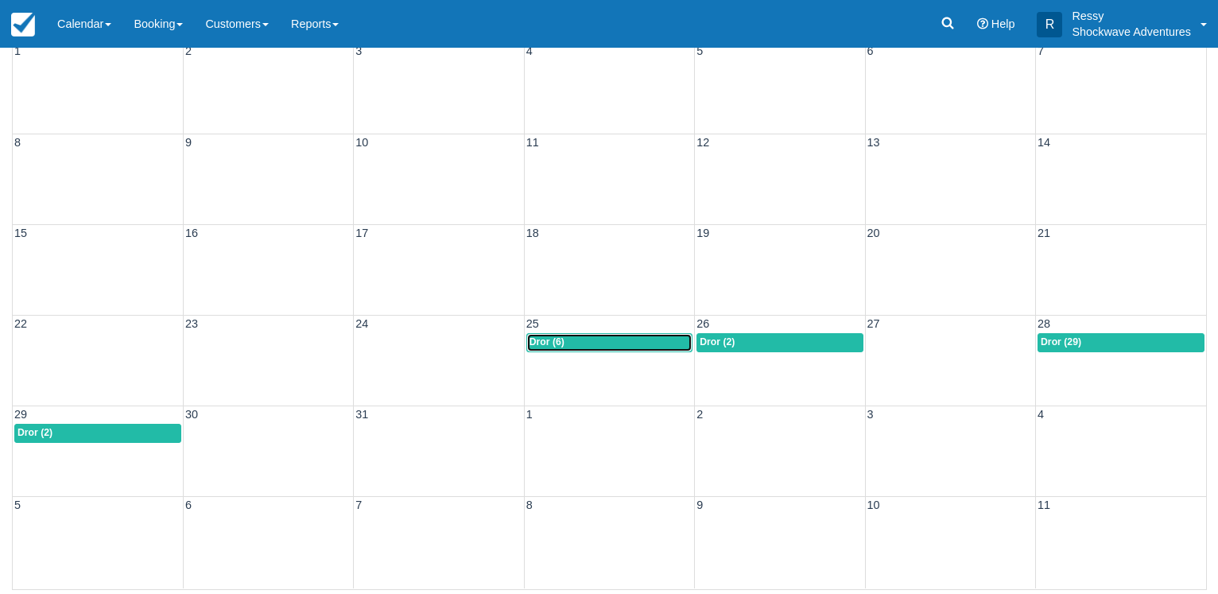
click at [615, 337] on div "Dror (6)" at bounding box center [610, 342] width 160 height 13
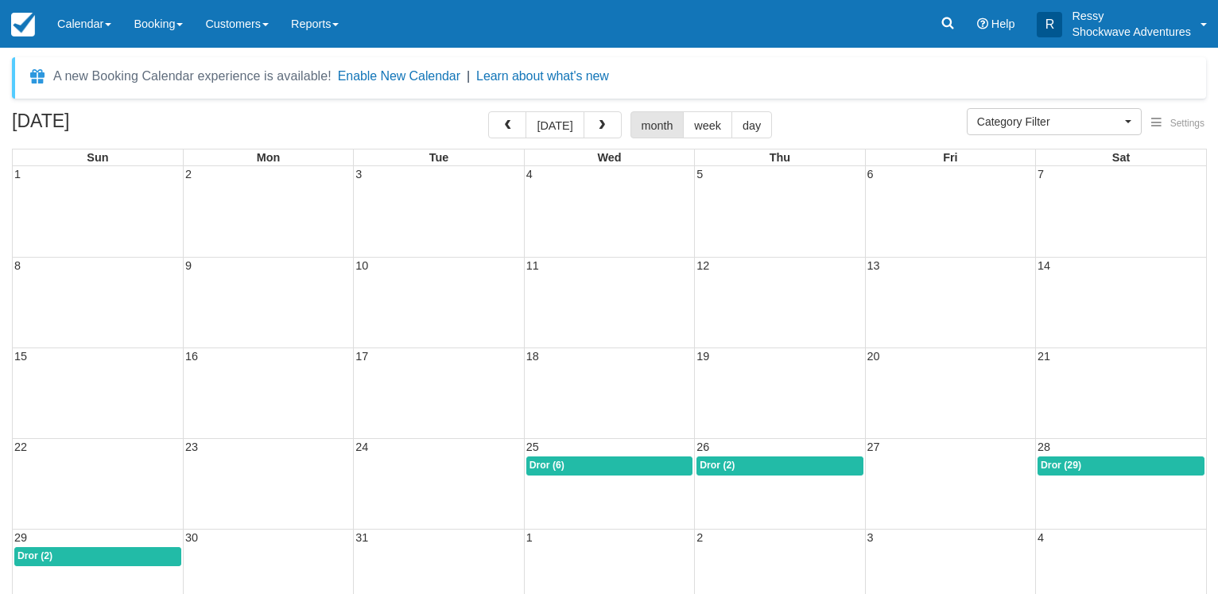
select select
click at [523, 125] on button "button" at bounding box center [507, 124] width 38 height 27
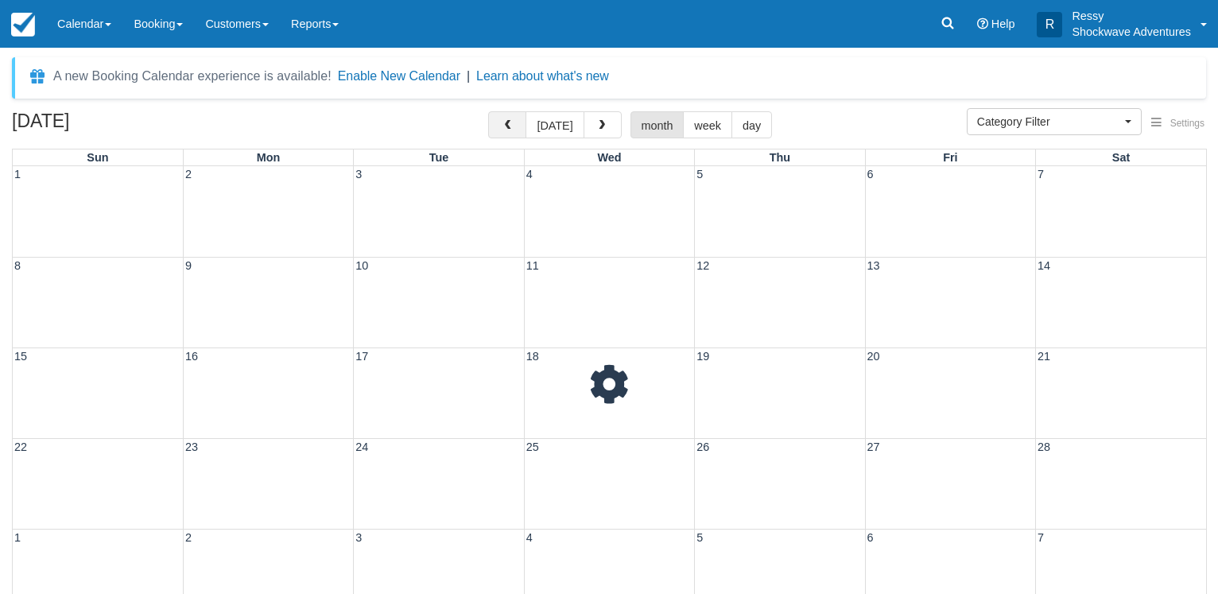
click at [522, 125] on button "button" at bounding box center [507, 124] width 38 height 27
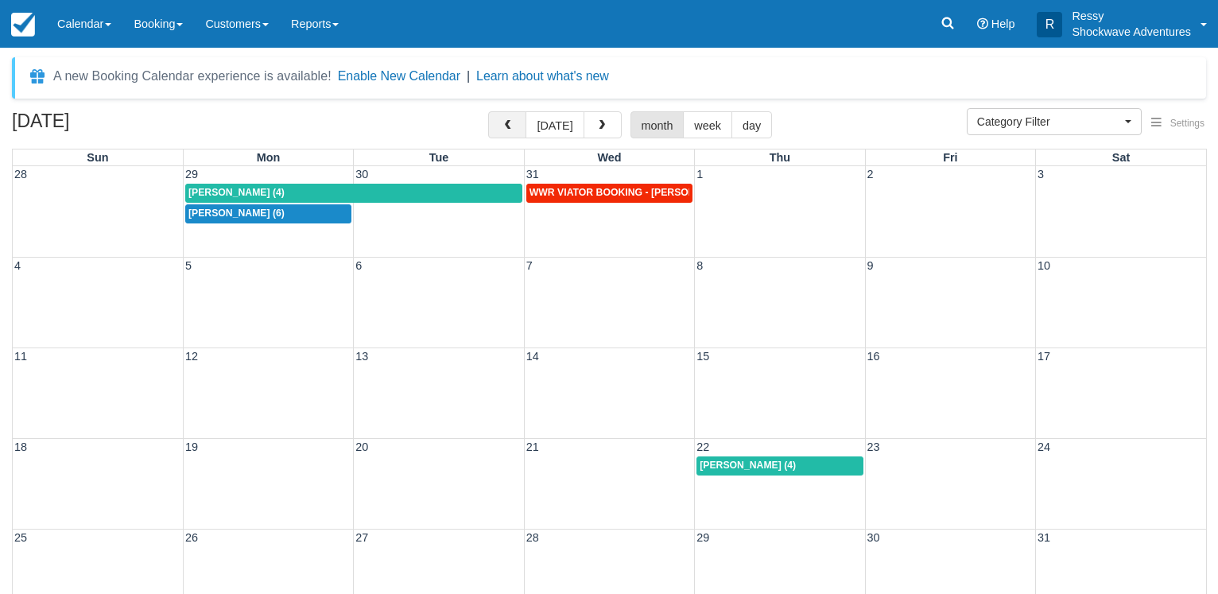
click at [522, 125] on button "button" at bounding box center [507, 124] width 38 height 27
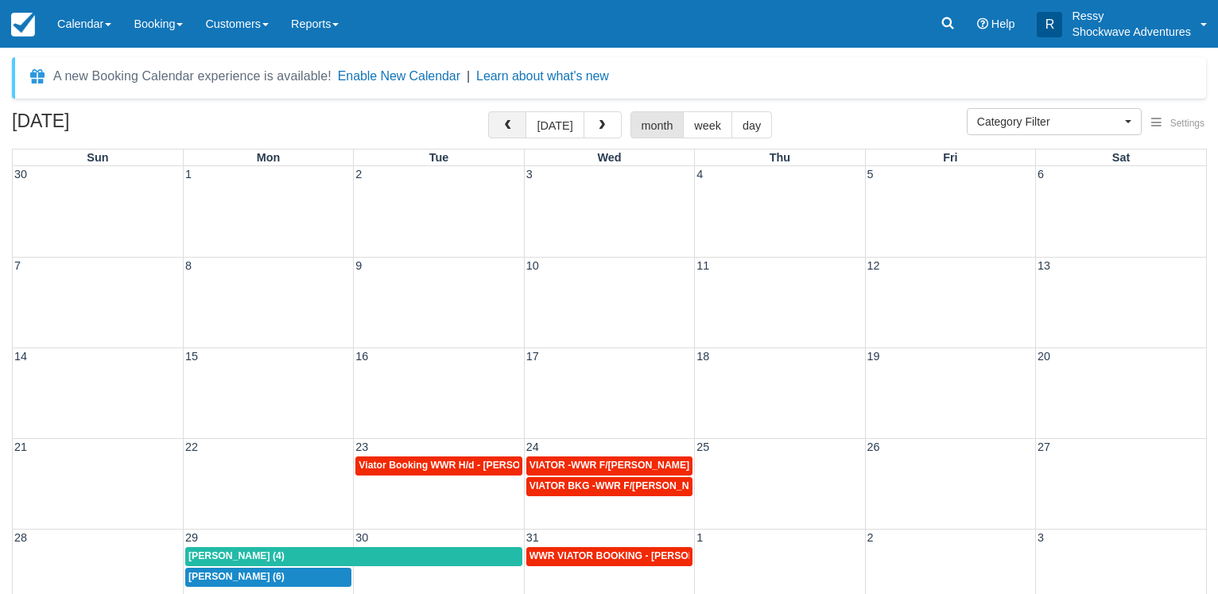
click at [513, 125] on span "button" at bounding box center [507, 125] width 11 height 11
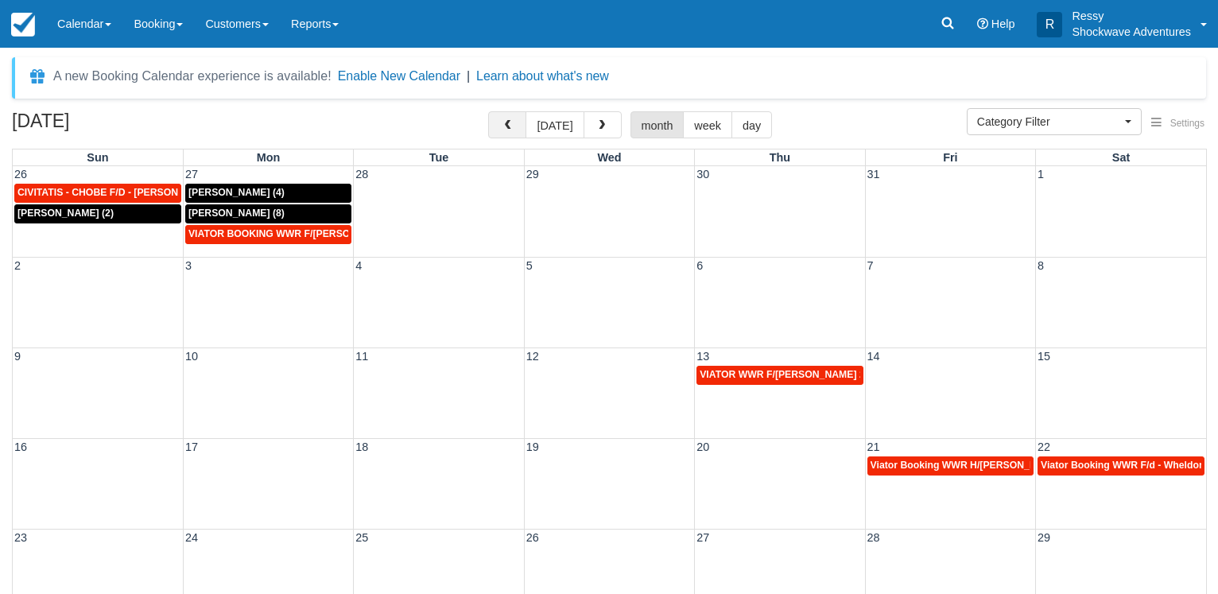
click at [513, 125] on span "button" at bounding box center [507, 125] width 11 height 11
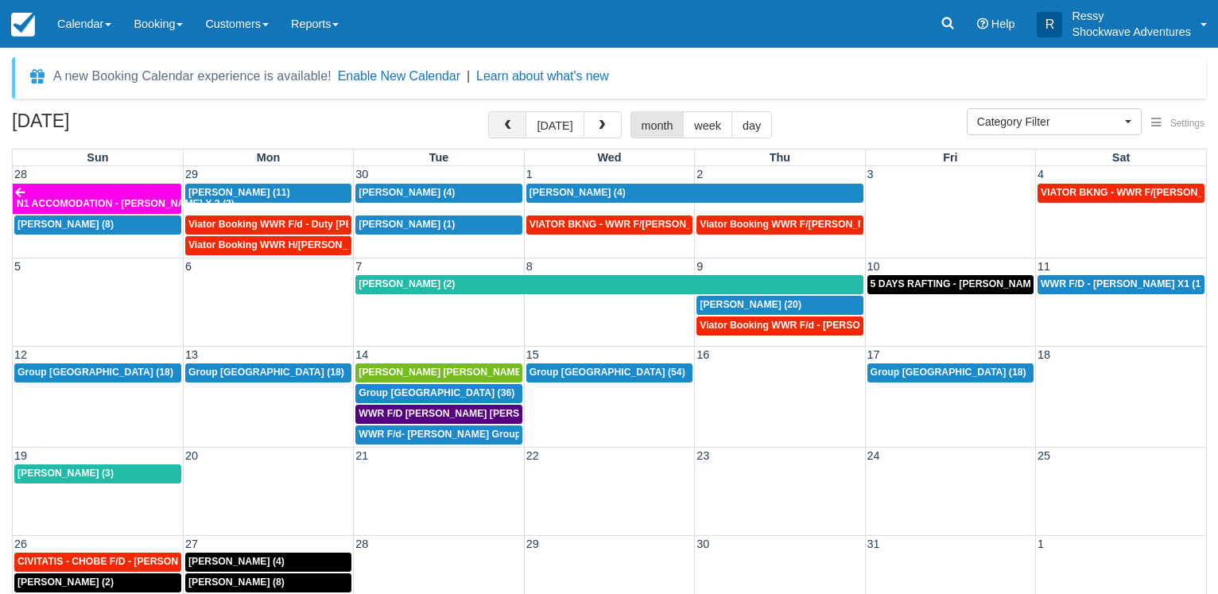
click at [513, 126] on span "button" at bounding box center [507, 125] width 11 height 11
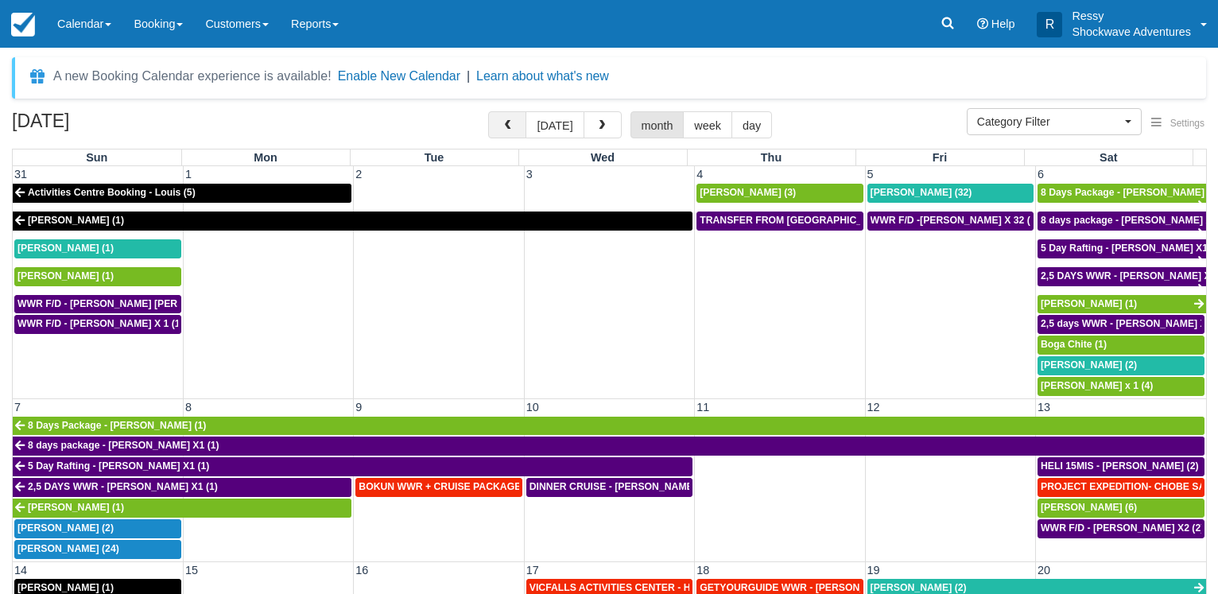
click at [513, 124] on span "button" at bounding box center [507, 125] width 11 height 11
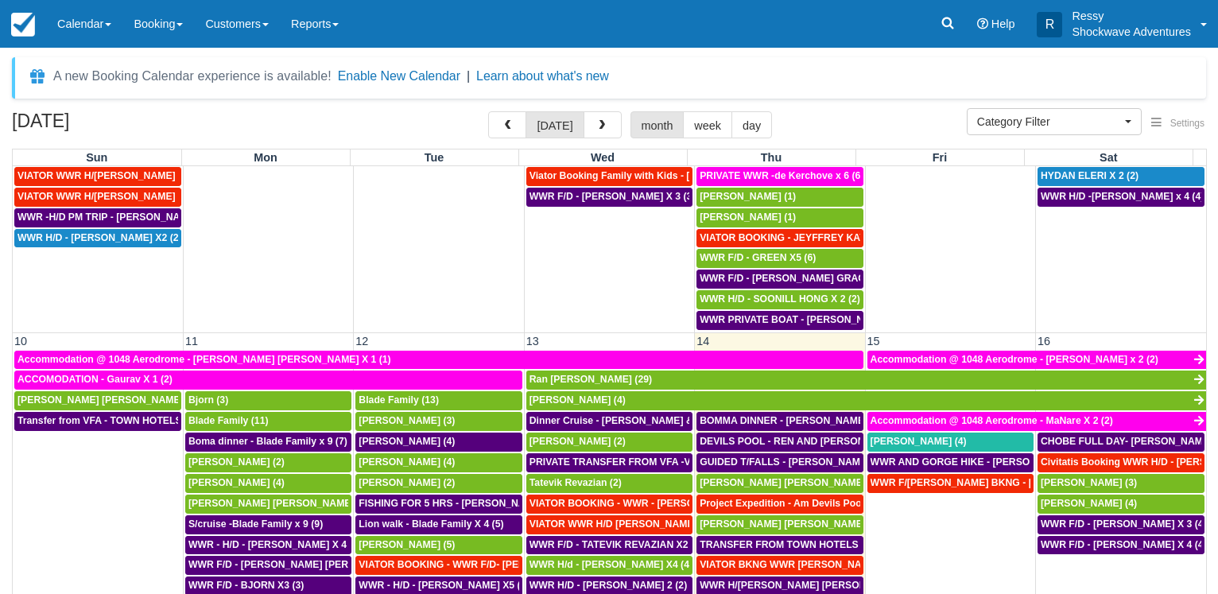
scroll to position [364, 0]
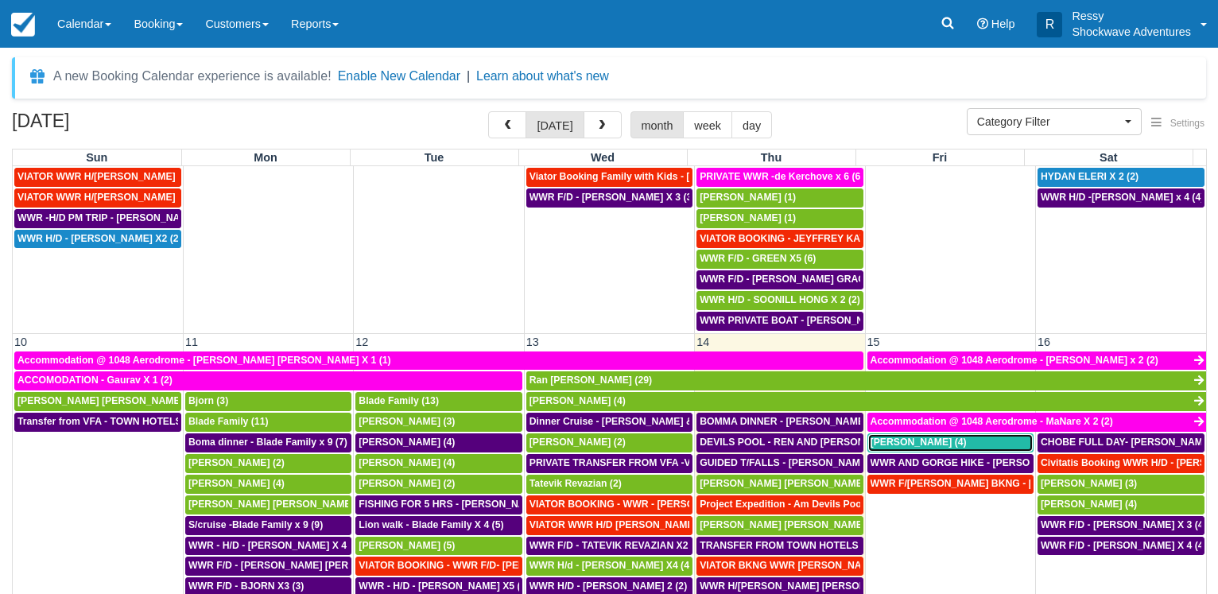
click at [907, 442] on span "Alex von Roon (4)" at bounding box center [919, 442] width 96 height 11
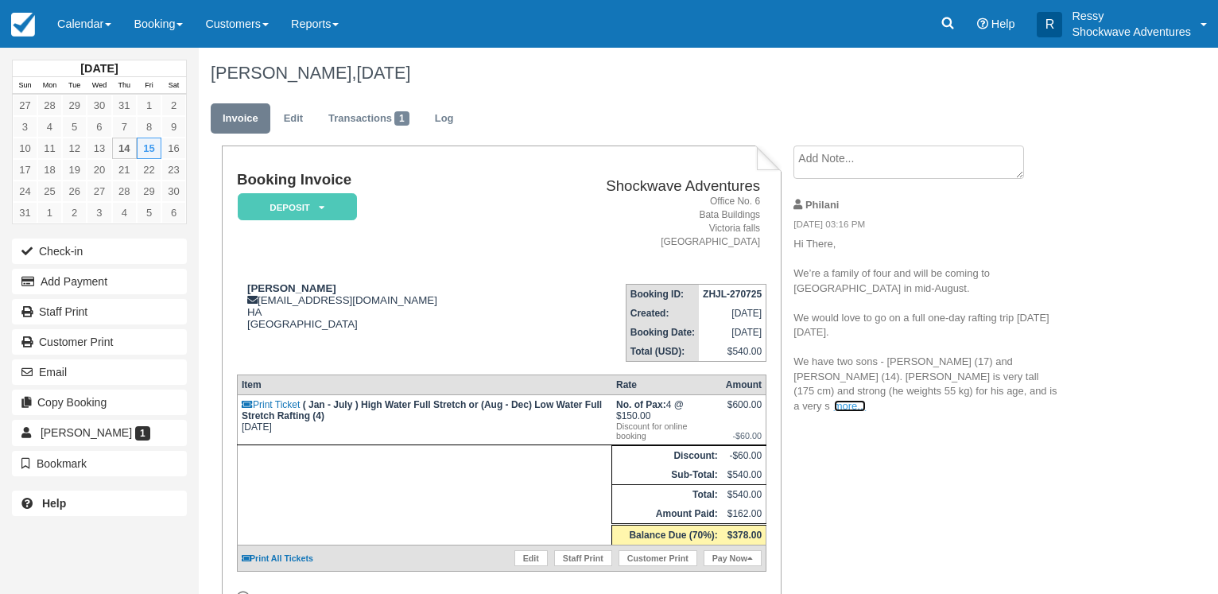
click at [866, 400] on link "more..." at bounding box center [850, 406] width 32 height 12
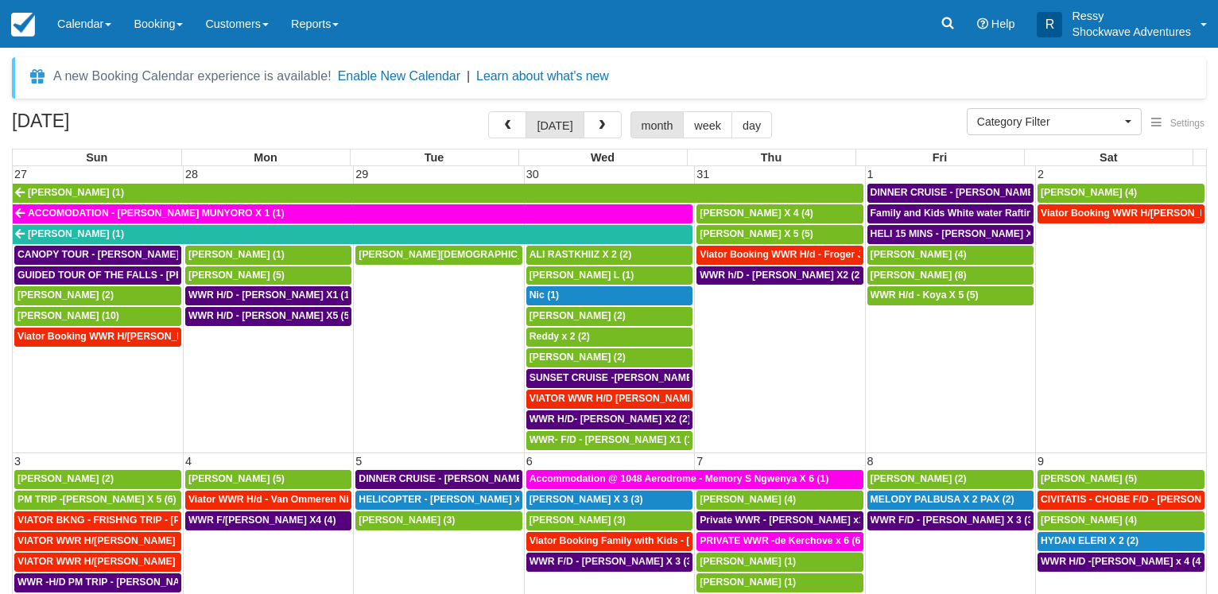
select select
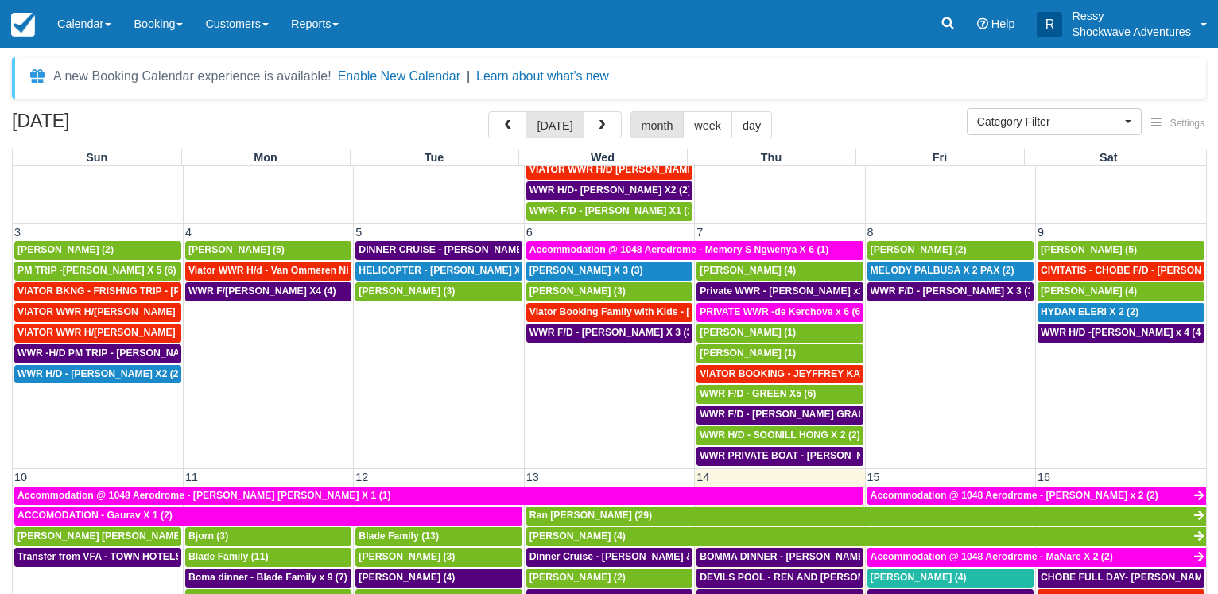
scroll to position [534, 0]
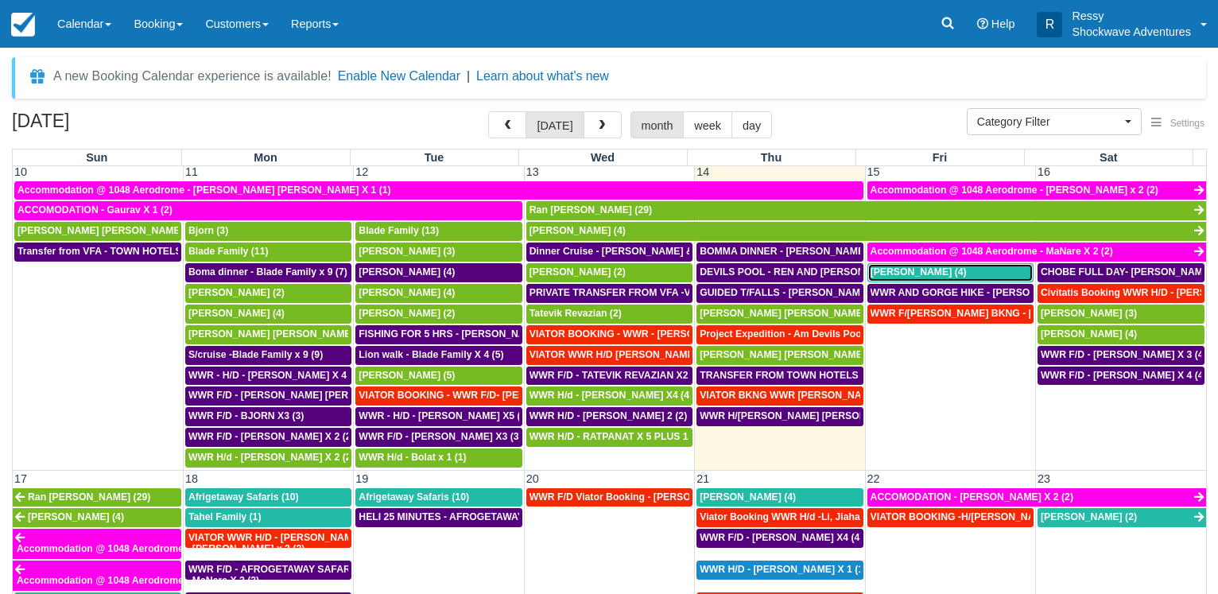
click at [906, 270] on span "Alex von Roon (4)" at bounding box center [919, 271] width 96 height 11
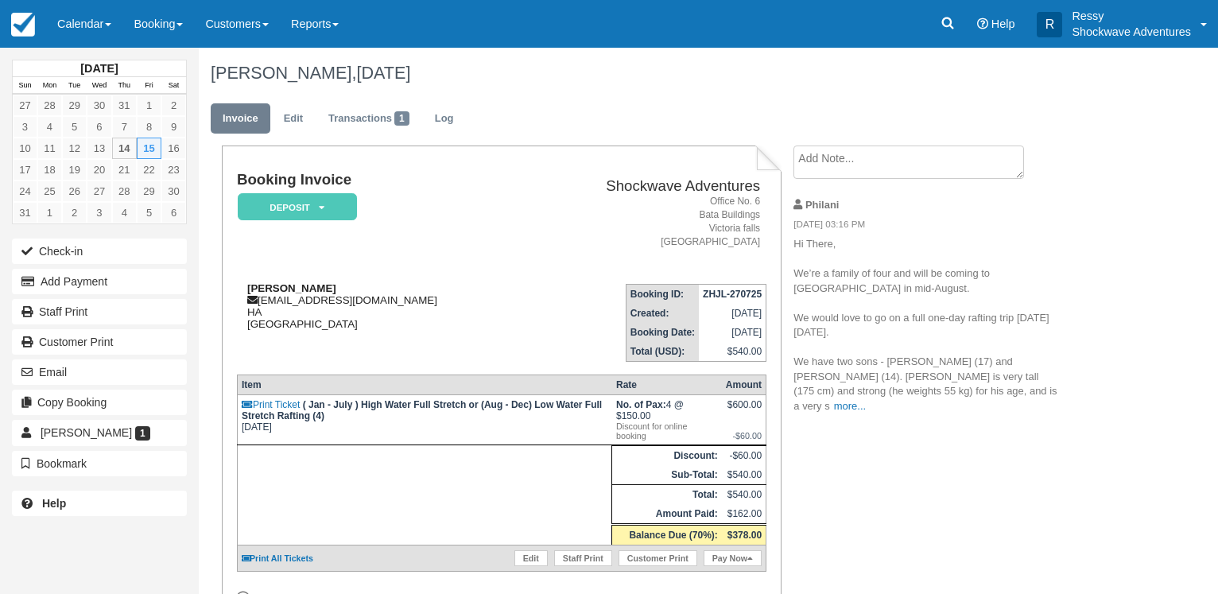
drag, startPoint x: 265, startPoint y: 297, endPoint x: 428, endPoint y: 297, distance: 163.0
click at [428, 297] on div "[PERSON_NAME] [PERSON_NAME][EMAIL_ADDRESS][DOMAIN_NAME] HA [GEOGRAPHIC_DATA]" at bounding box center [381, 306] width 289 height 48
copy div "lexvonroon@kingedwardvii.co.uk"
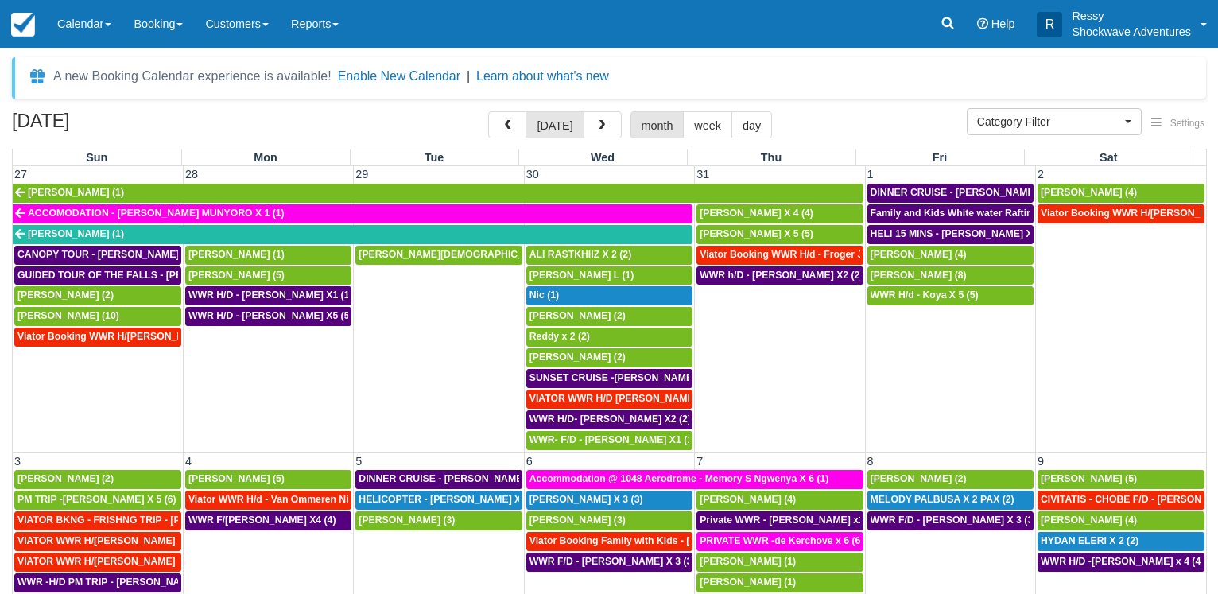
select select
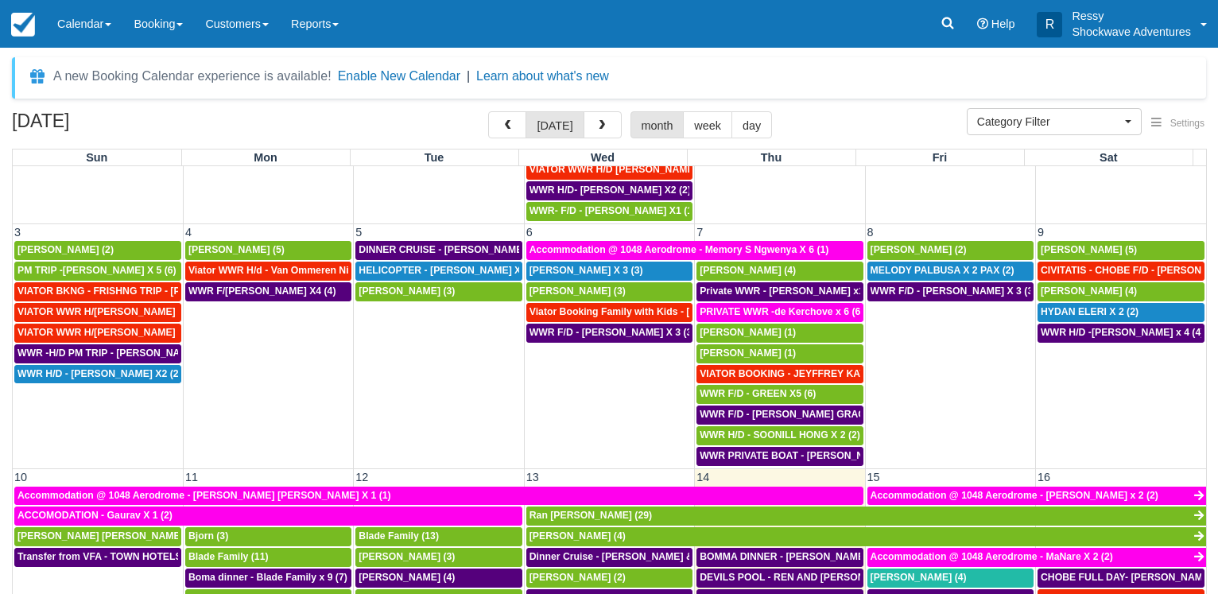
scroll to position [458, 0]
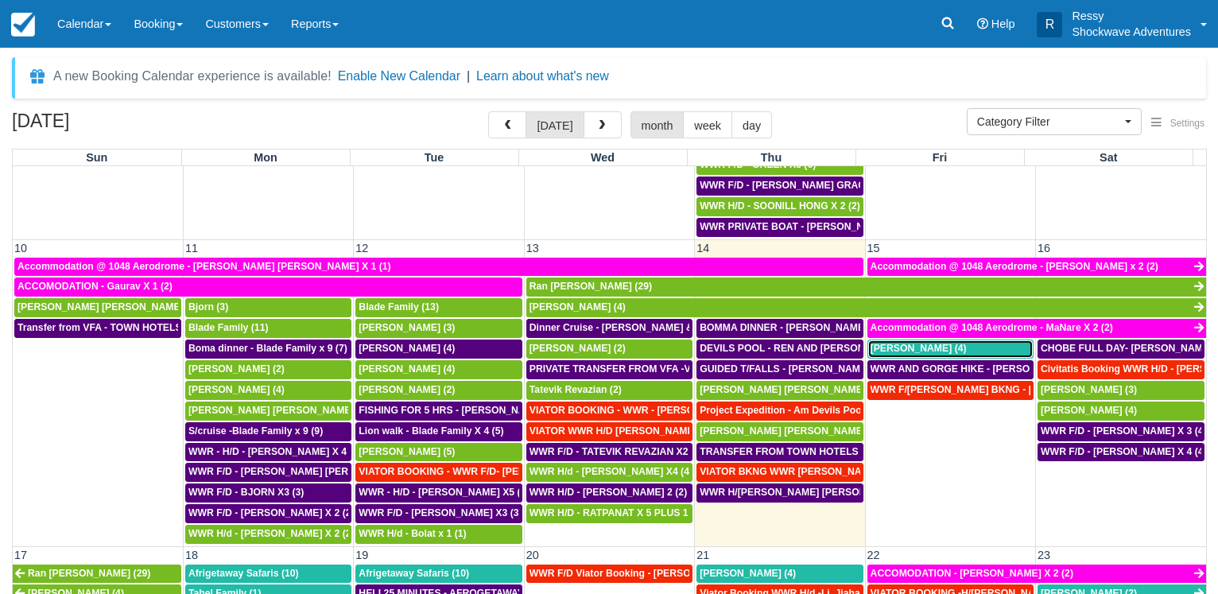
click at [921, 348] on span "Alex von Roon (4)" at bounding box center [919, 348] width 96 height 11
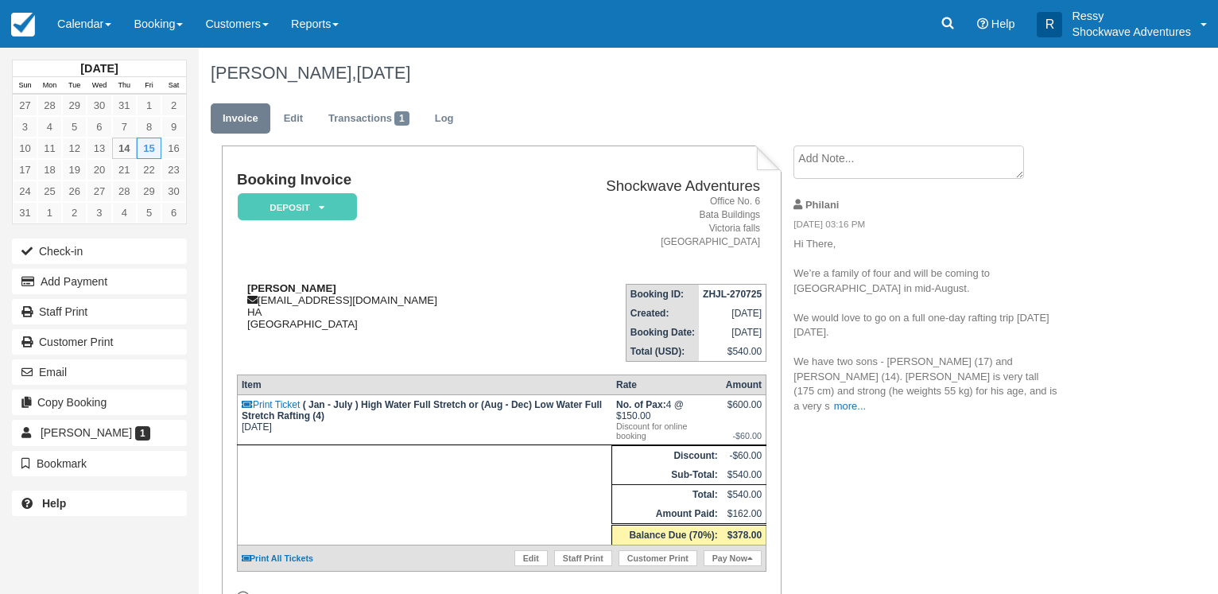
click at [279, 301] on div "[PERSON_NAME] [PERSON_NAME][EMAIL_ADDRESS][DOMAIN_NAME] HA [GEOGRAPHIC_DATA]" at bounding box center [381, 306] width 289 height 48
click at [258, 302] on icon at bounding box center [252, 300] width 10 height 10
click at [249, 302] on icon at bounding box center [252, 300] width 10 height 10
click at [386, 305] on div "Alex von Roon alexvonroon@kingedwardvii.co.uk HA United Kingdom" at bounding box center [381, 306] width 289 height 48
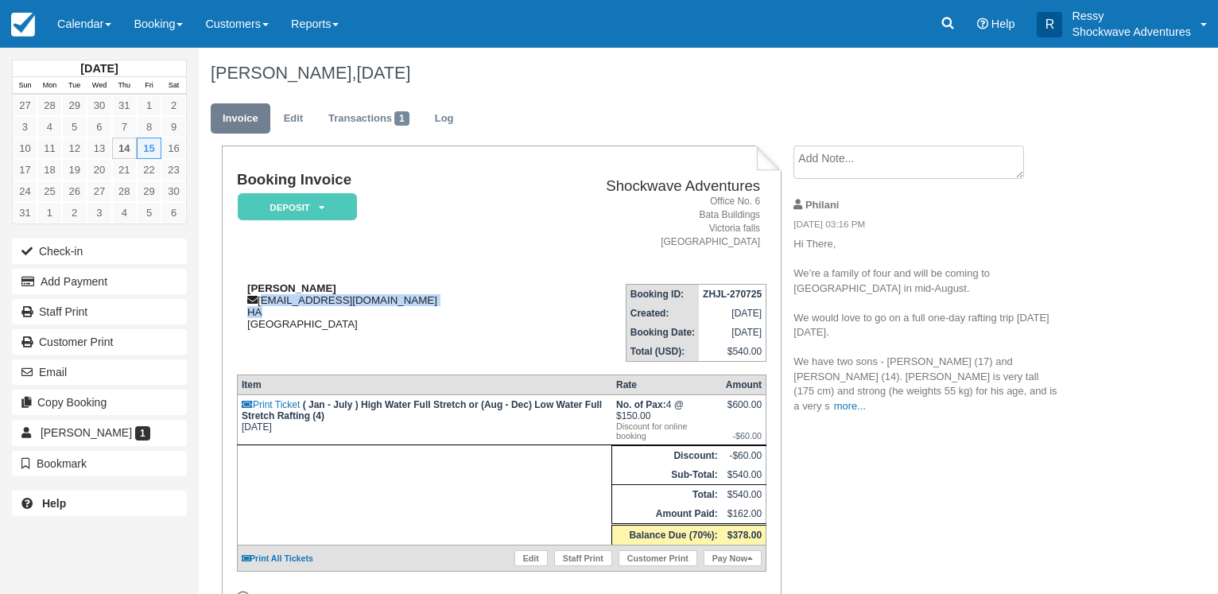
drag, startPoint x: 262, startPoint y: 300, endPoint x: 398, endPoint y: 309, distance: 135.5
click at [398, 309] on div "Alex von Roon alexvonroon@kingedwardvii.co.uk HA United Kingdom" at bounding box center [381, 306] width 289 height 48
copy div "alexvonroon@kingedwardvii.co.uk HA"
click at [488, 206] on td "Booking Invoice Deposit   Pending Reserved Paid Waiting Cancelled NO LONGER COM…" at bounding box center [381, 221] width 289 height 99
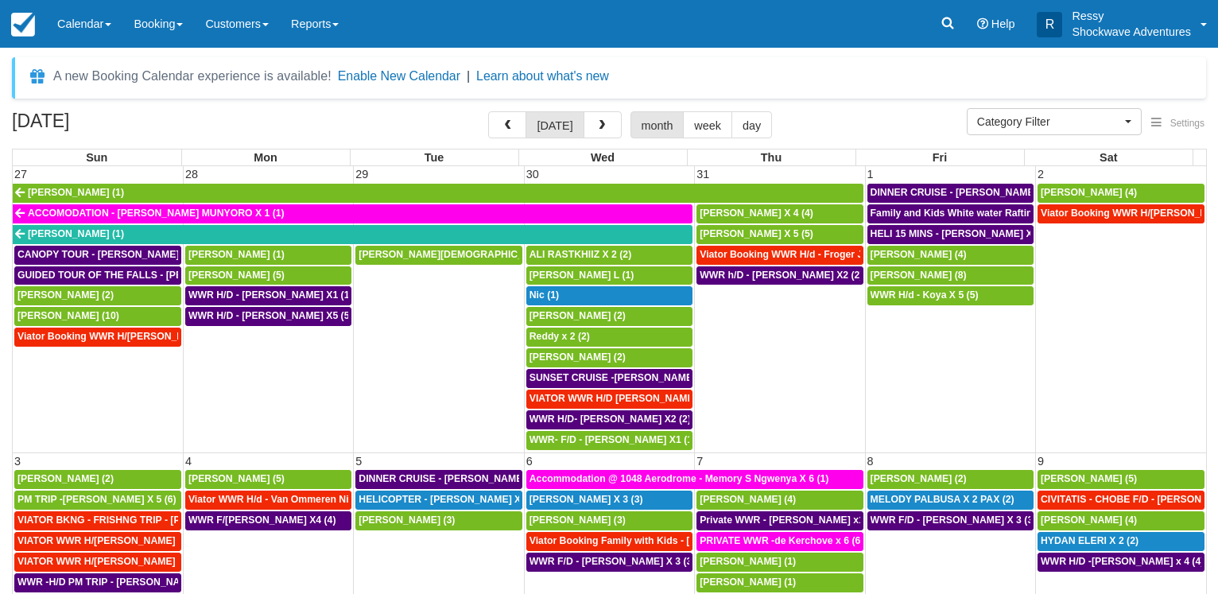
select select
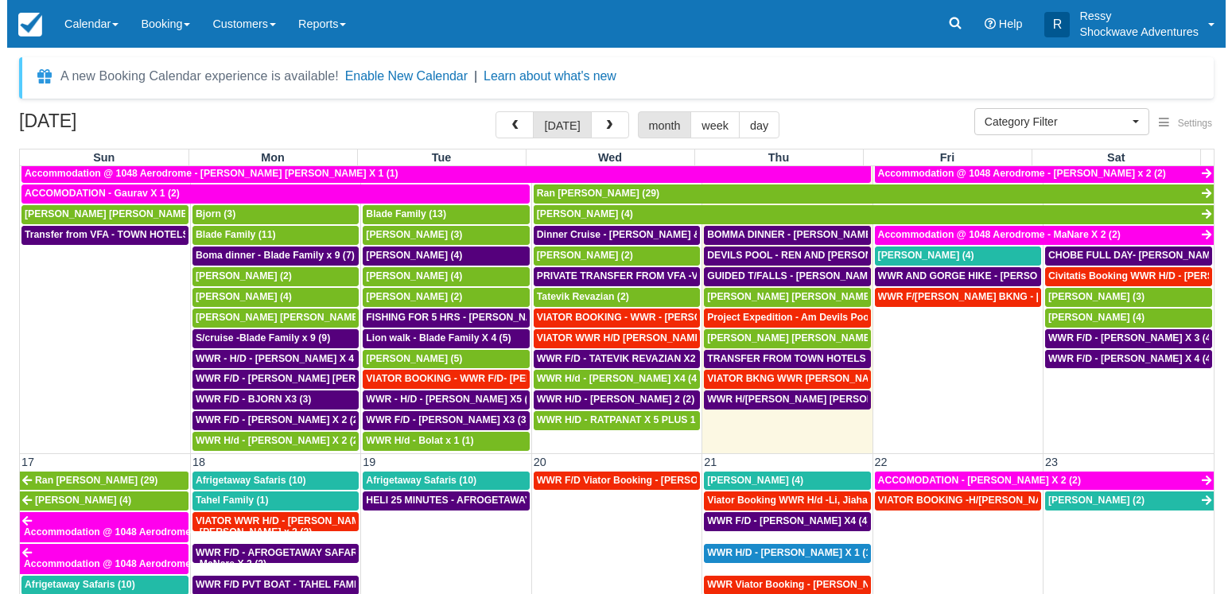
scroll to position [534, 0]
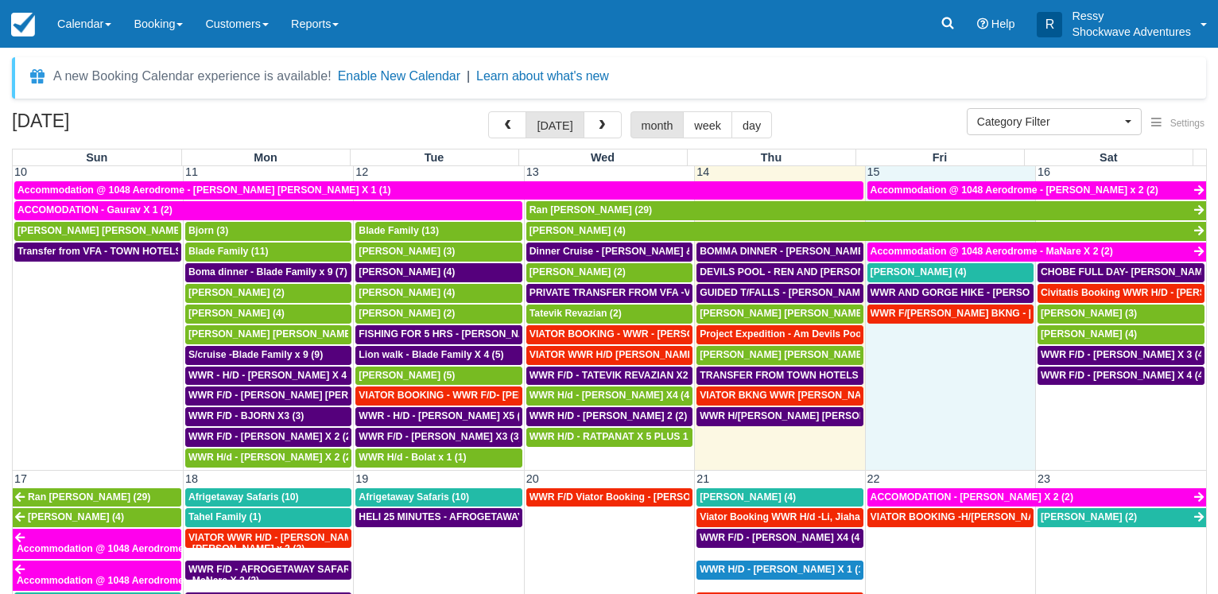
click at [946, 348] on td "WWR F/D - VIATOR BKNG - DOUG JACQUELINE X1 (1)" at bounding box center [950, 386] width 170 height 165
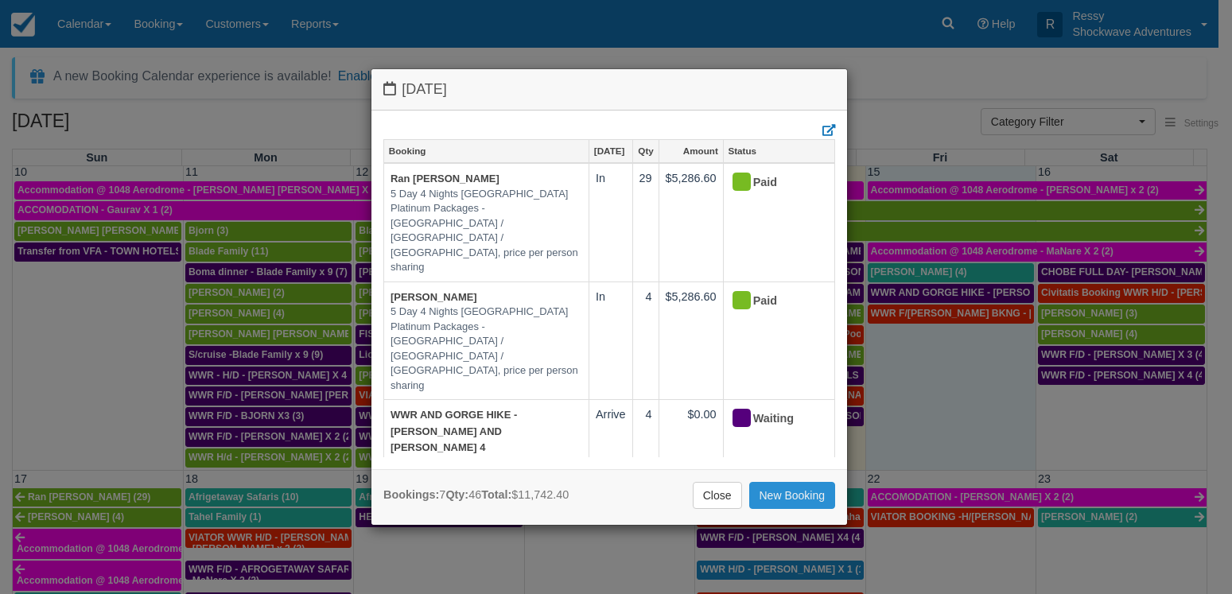
click at [801, 495] on link "New Booking" at bounding box center [792, 495] width 87 height 27
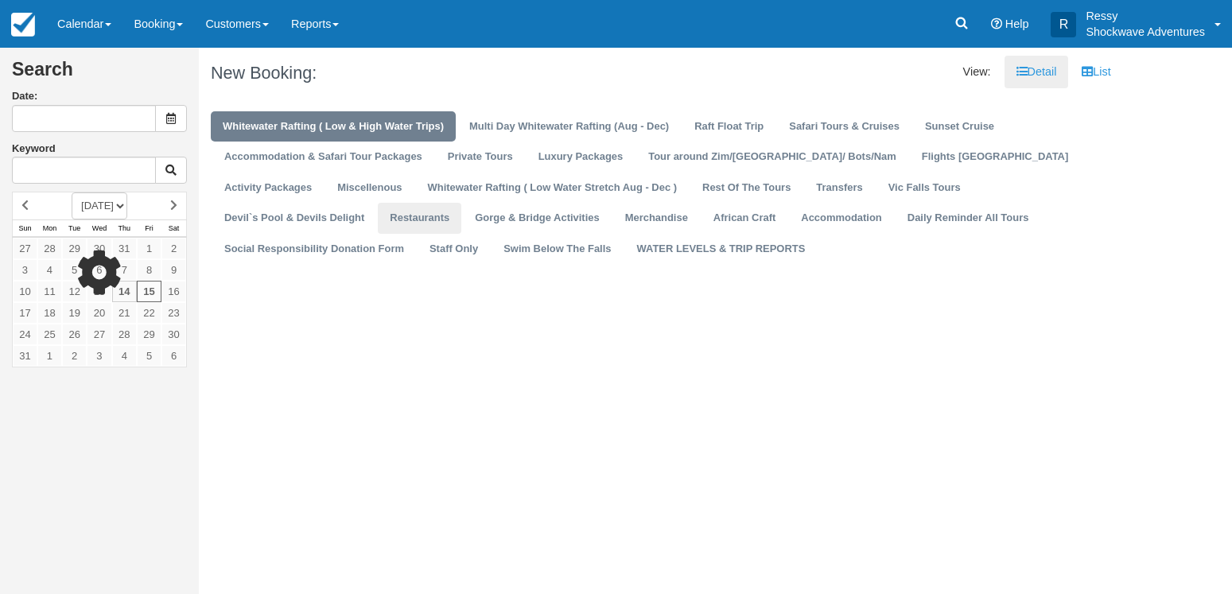
type input "[DATE]"
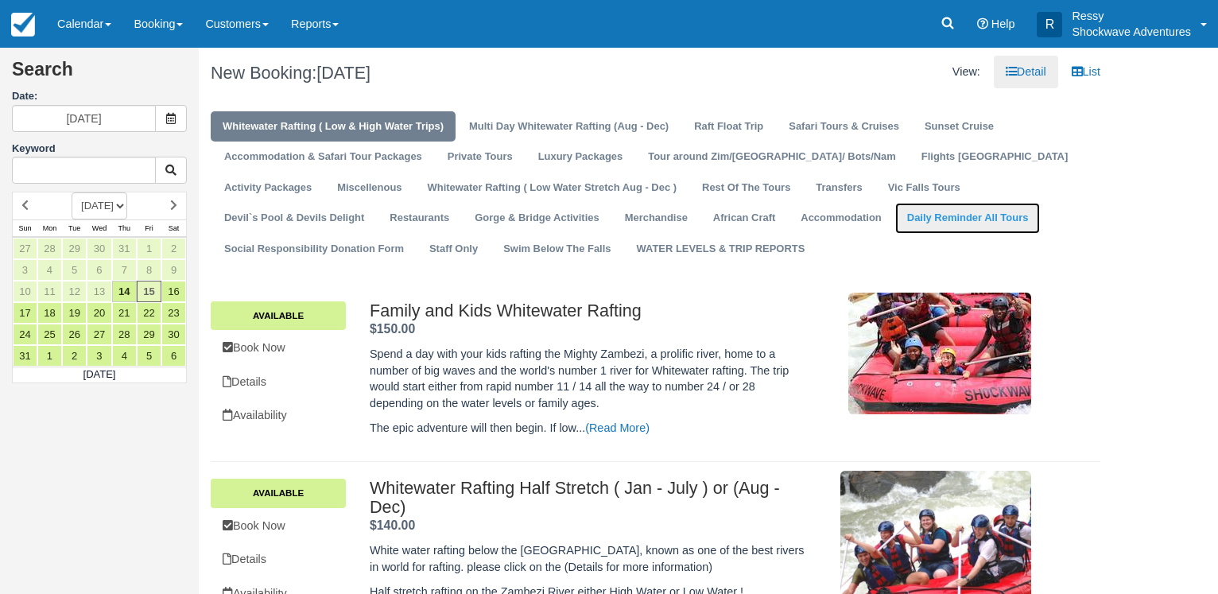
click at [895, 209] on link "Daily Reminder All Tours" at bounding box center [968, 218] width 146 height 31
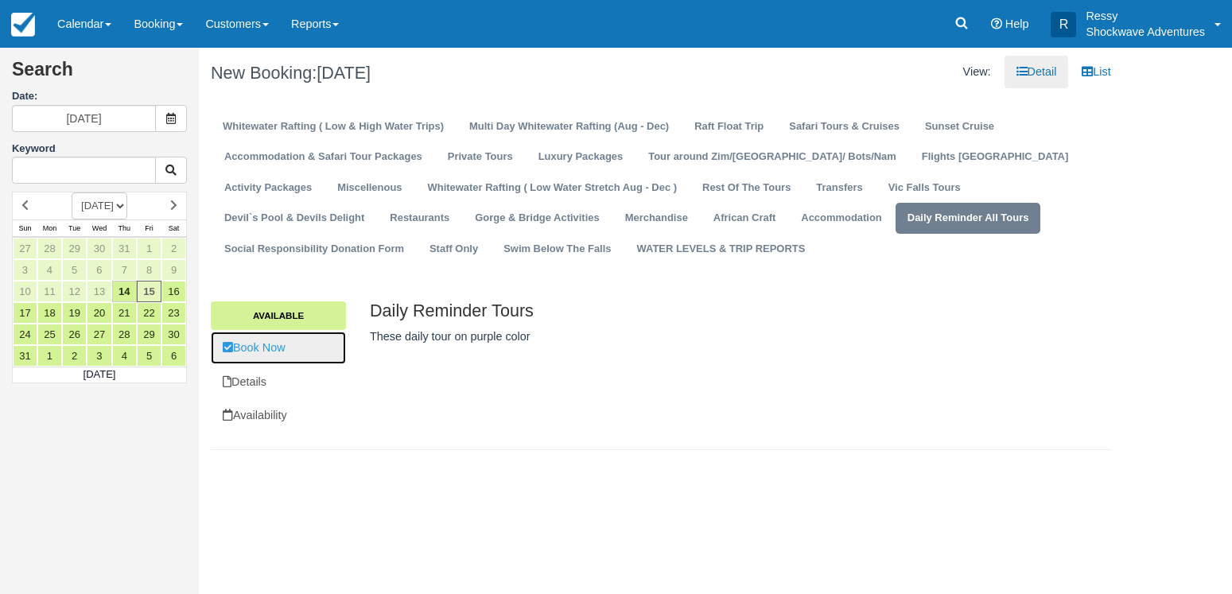
click at [307, 355] on link "Book Now" at bounding box center [278, 348] width 135 height 33
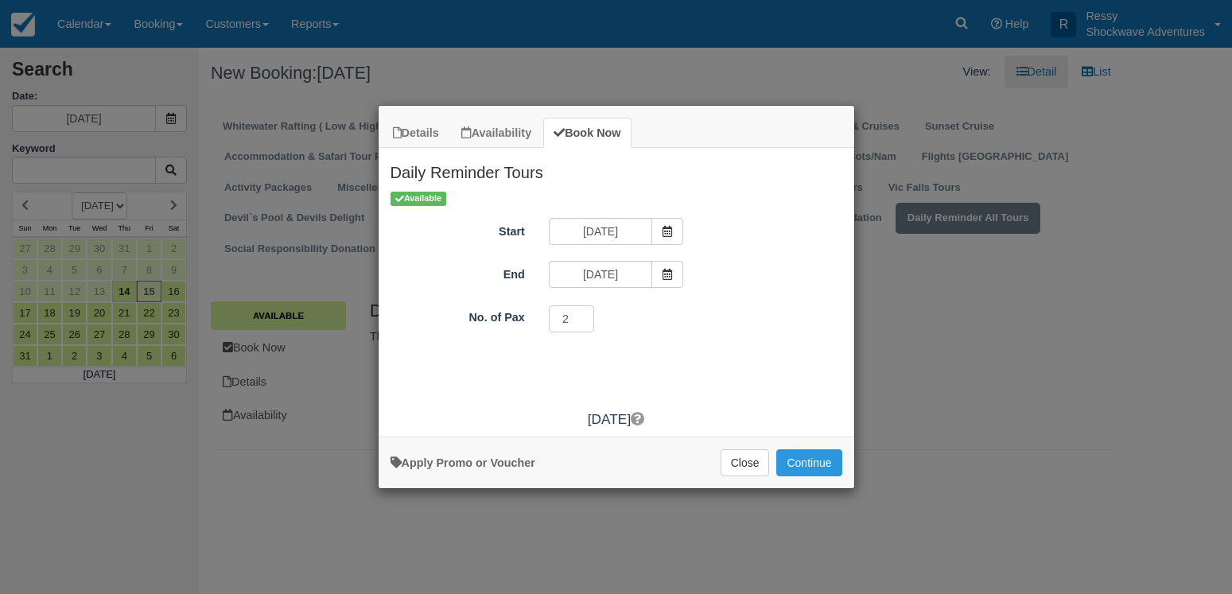
click at [579, 316] on input "2" at bounding box center [572, 318] width 46 height 27
click at [579, 316] on input "3" at bounding box center [572, 318] width 46 height 27
type input "4"
click at [581, 316] on input "4" at bounding box center [572, 318] width 46 height 27
click at [810, 461] on button "Continue" at bounding box center [808, 462] width 65 height 27
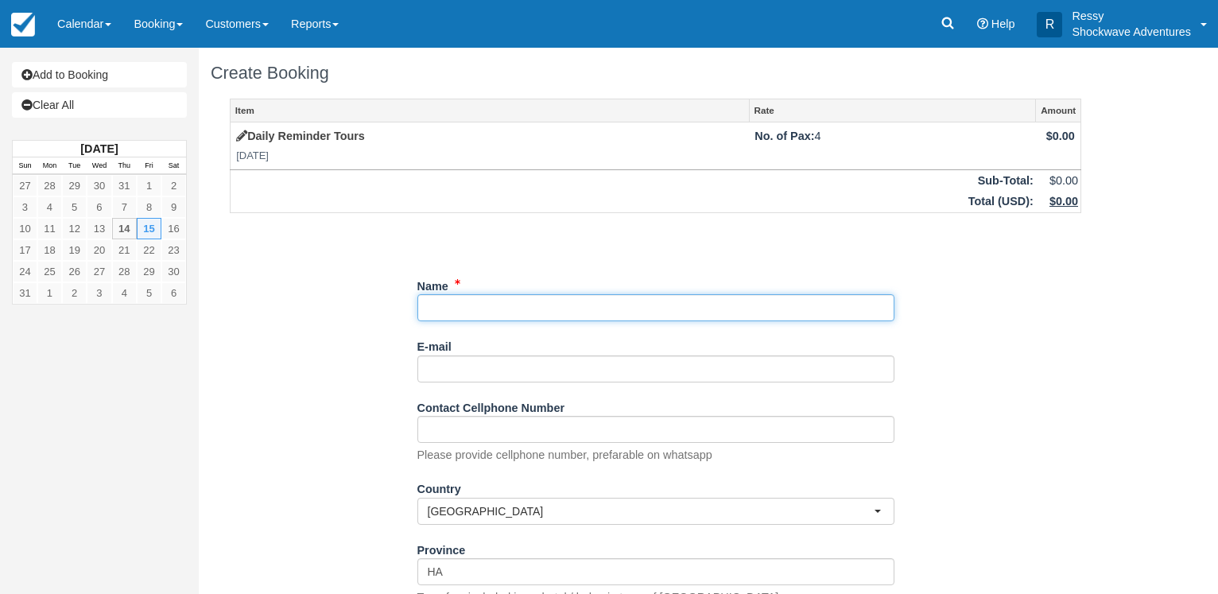
click at [515, 305] on input "Name" at bounding box center [655, 307] width 477 height 27
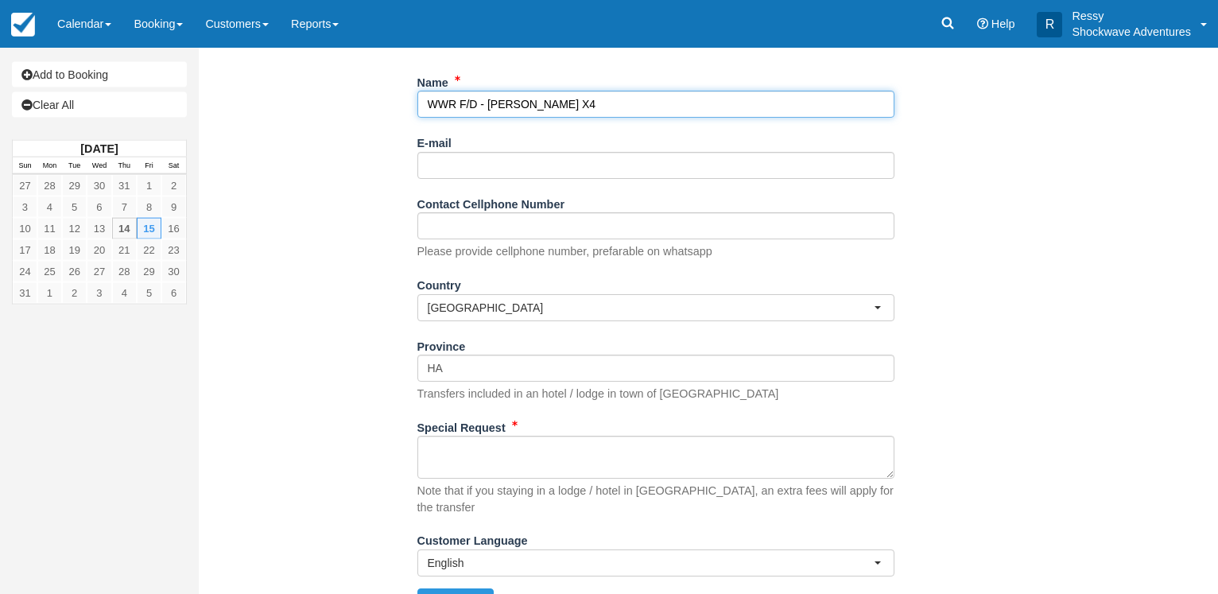
scroll to position [225, 0]
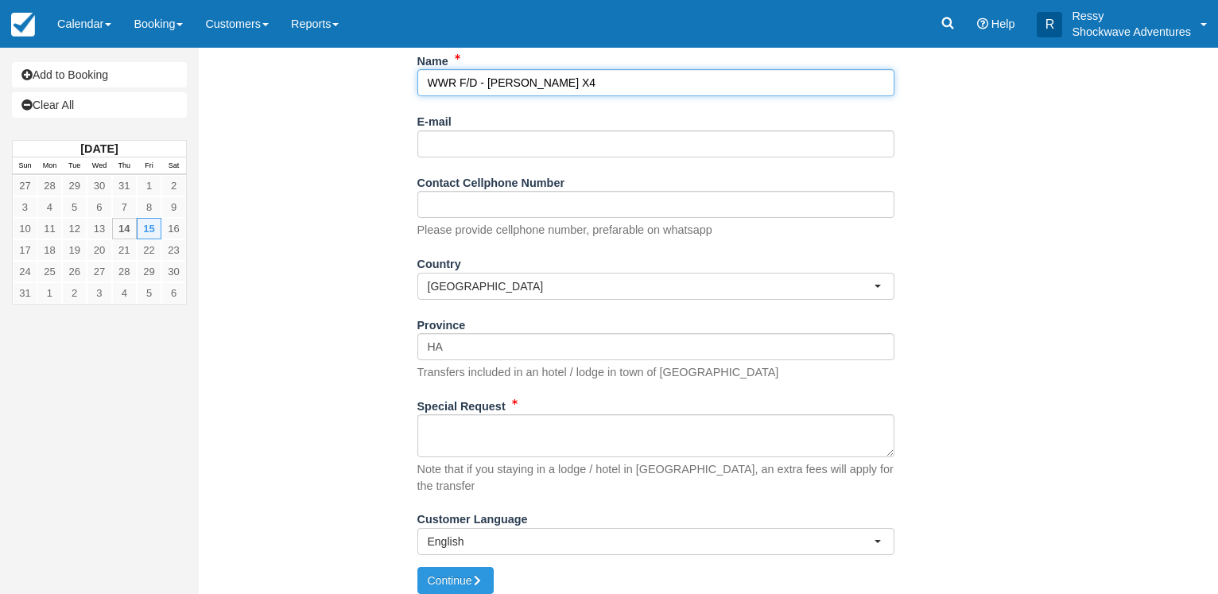
type input "WWR F/D - ALEX VON ROON X4"
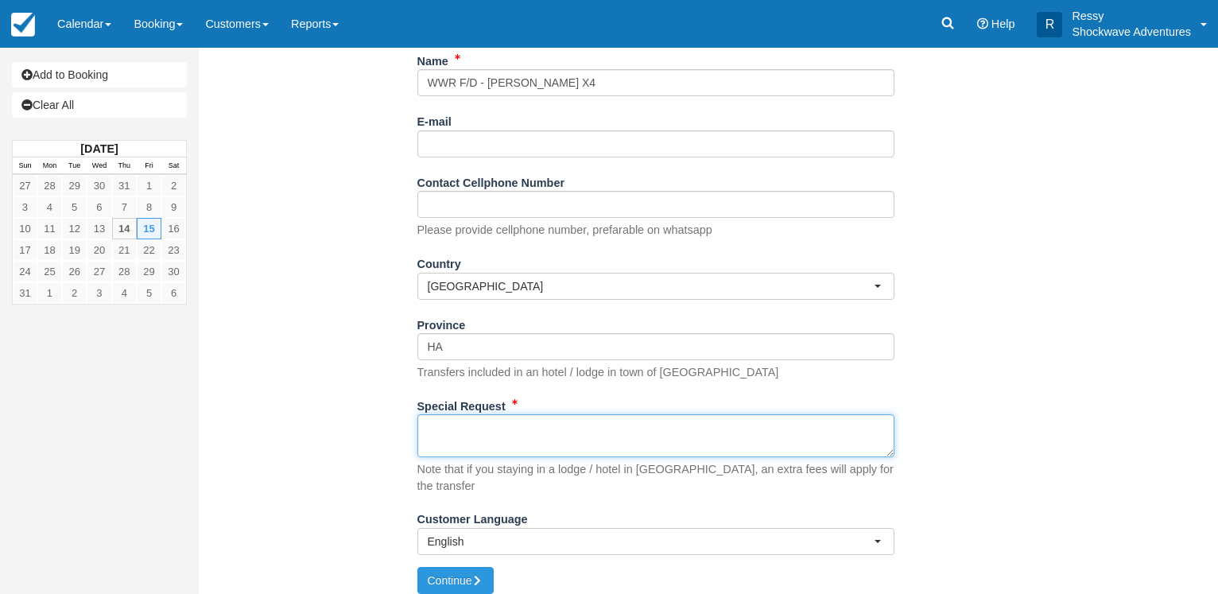
click at [464, 430] on textarea "Special Request" at bounding box center [655, 435] width 477 height 43
type textarea "V"
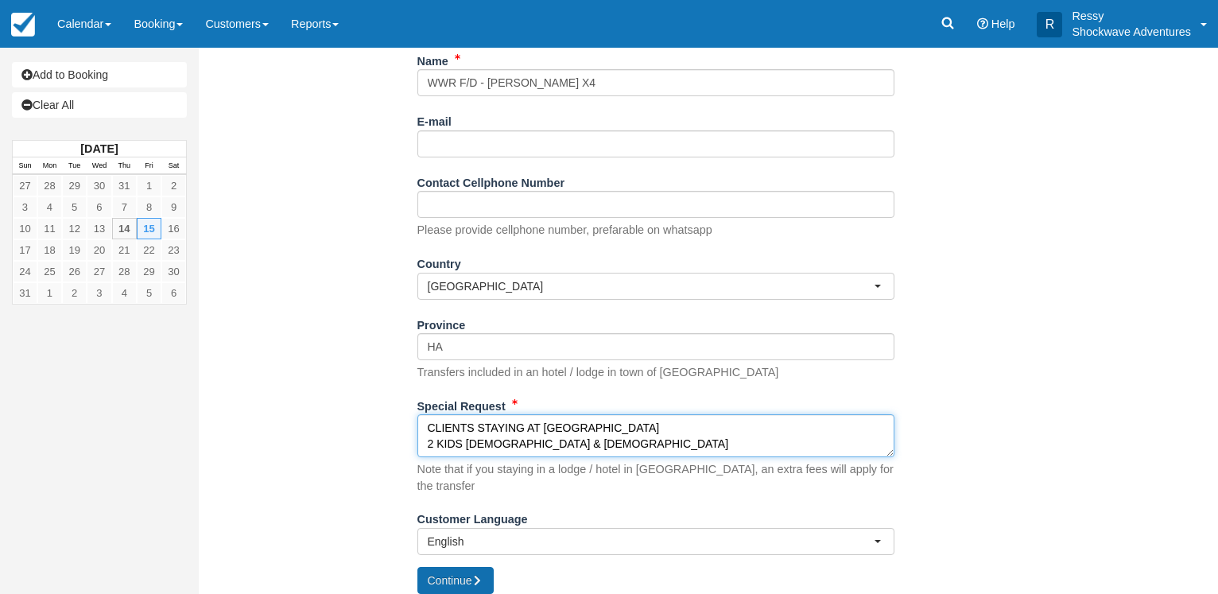
type textarea "CLIENTS STAYING AT VICTORIA FALLS OASIS HOTEL 2 KIDS 17 YEAR OLD & 14 YEAR OLD"
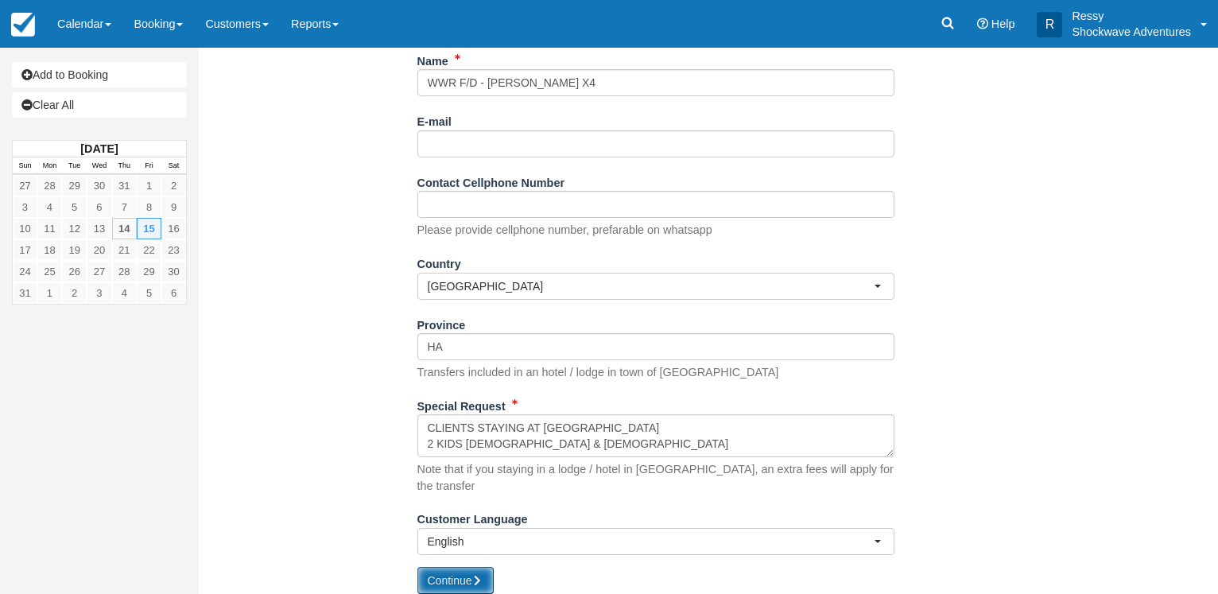
click at [456, 567] on button "Continue" at bounding box center [455, 580] width 76 height 27
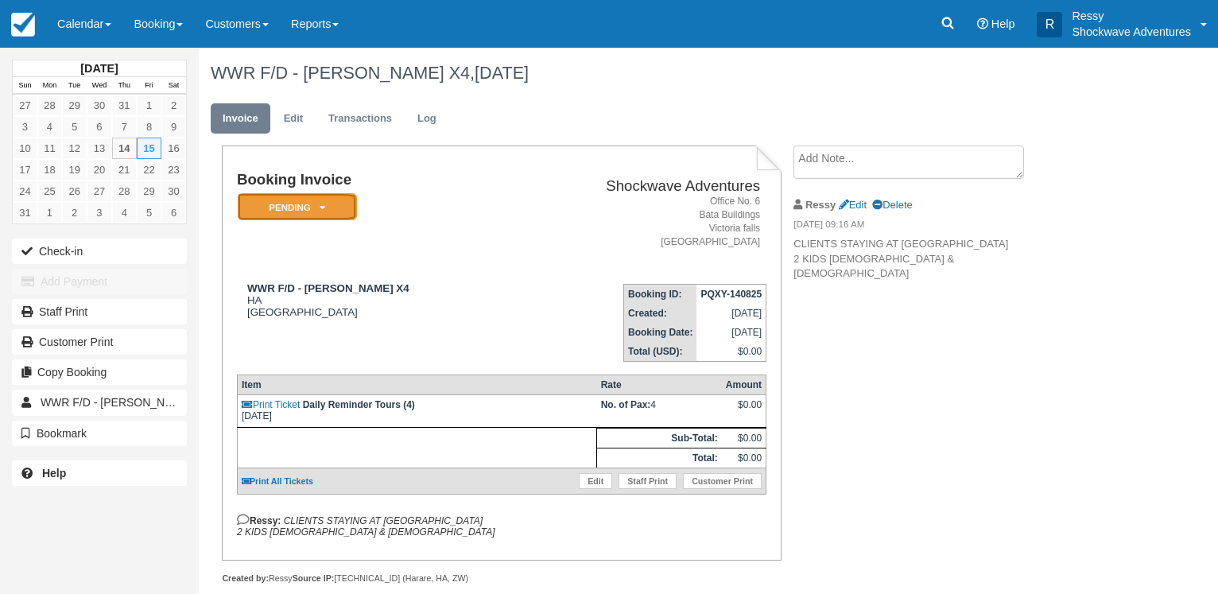
click at [321, 209] on icon at bounding box center [323, 208] width 6 height 10
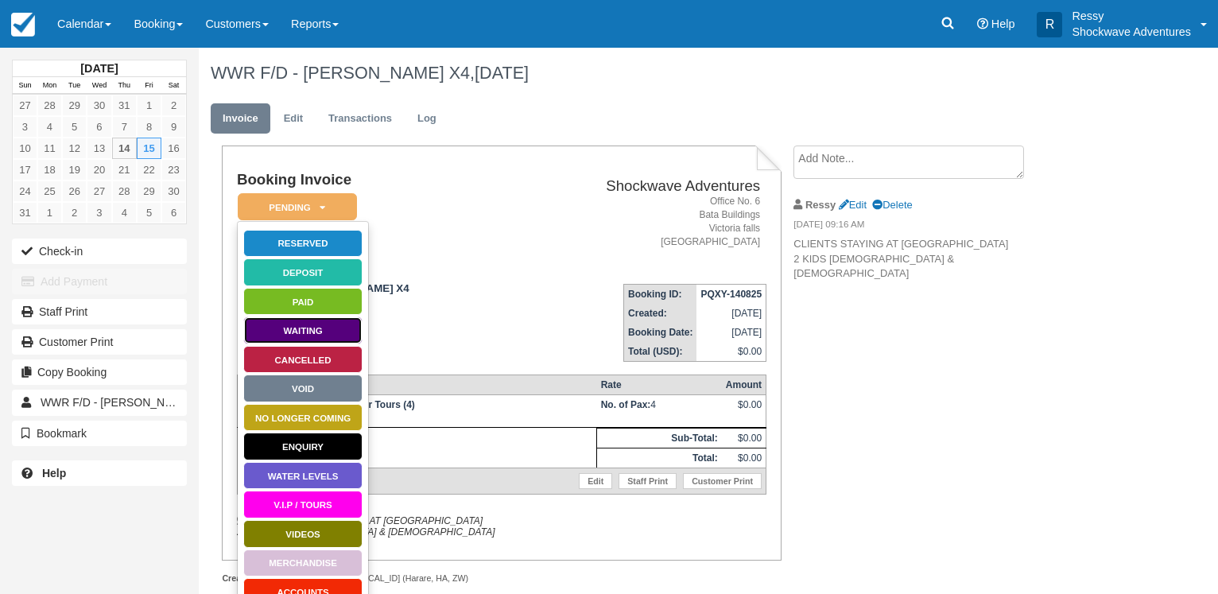
click at [339, 327] on link "Waiting" at bounding box center [302, 330] width 119 height 28
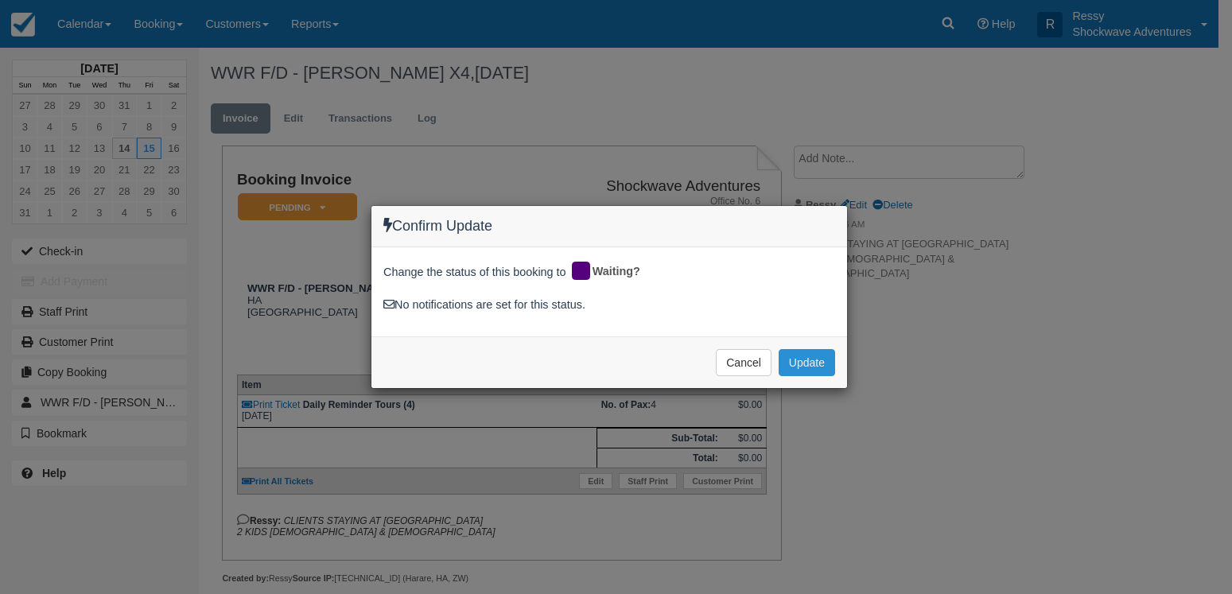
click at [810, 360] on button "Update" at bounding box center [807, 362] width 56 height 27
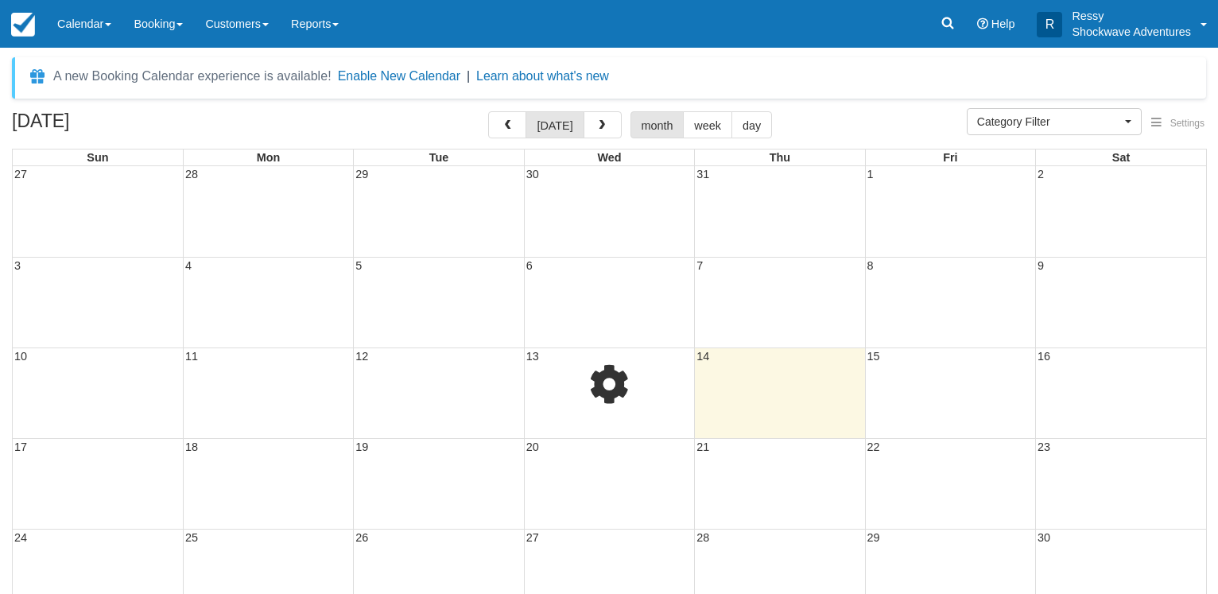
select select
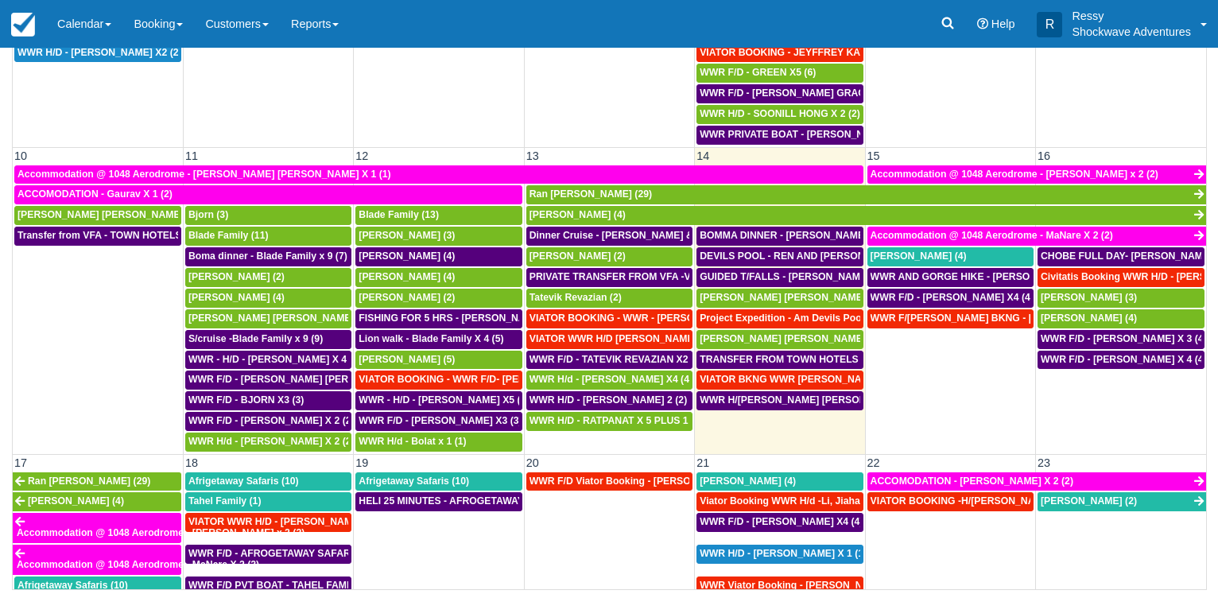
scroll to position [288, 0]
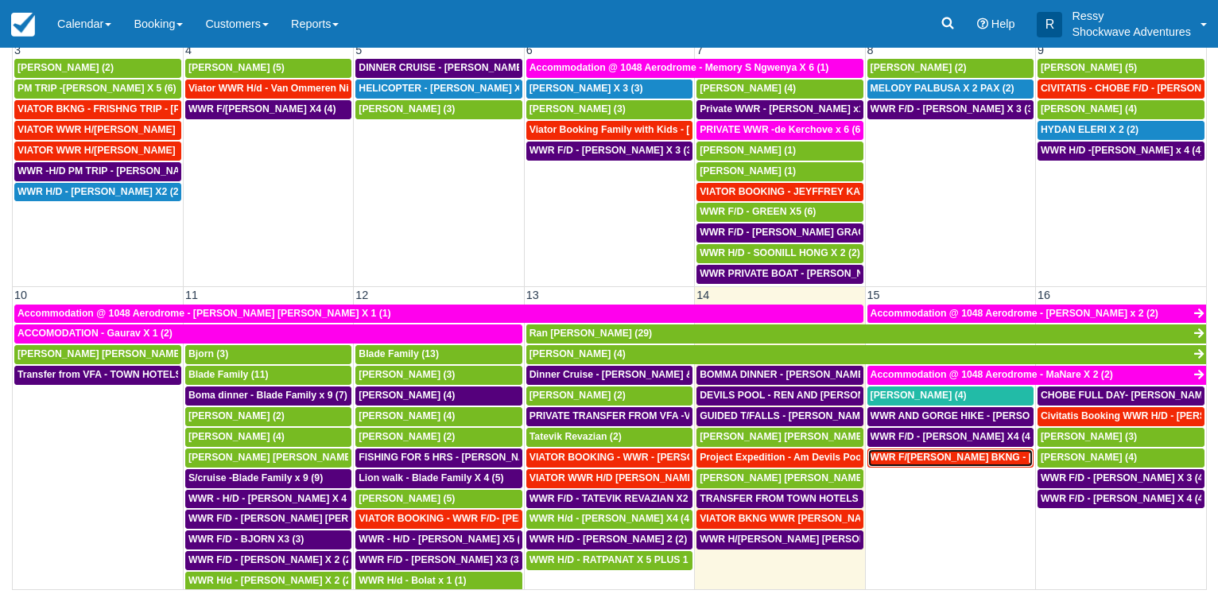
click at [933, 460] on span "WWR F/D - VIATOR BKNG - DOUG JACQUELINE X1 (1)" at bounding box center [1048, 457] width 354 height 11
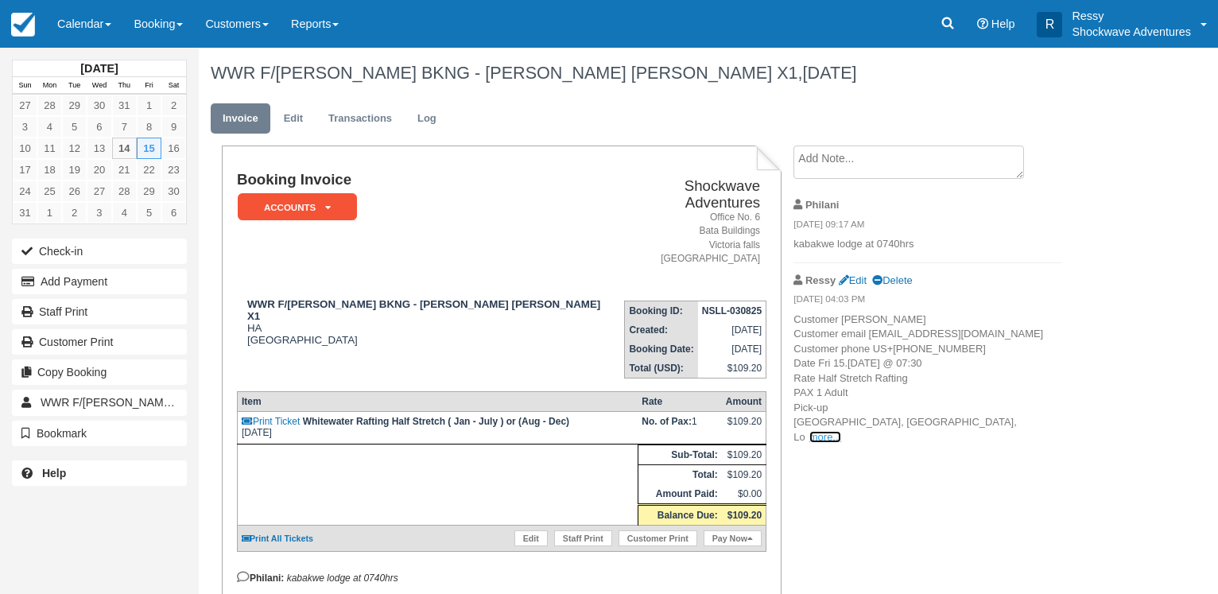
click at [820, 443] on link "more..." at bounding box center [826, 437] width 32 height 12
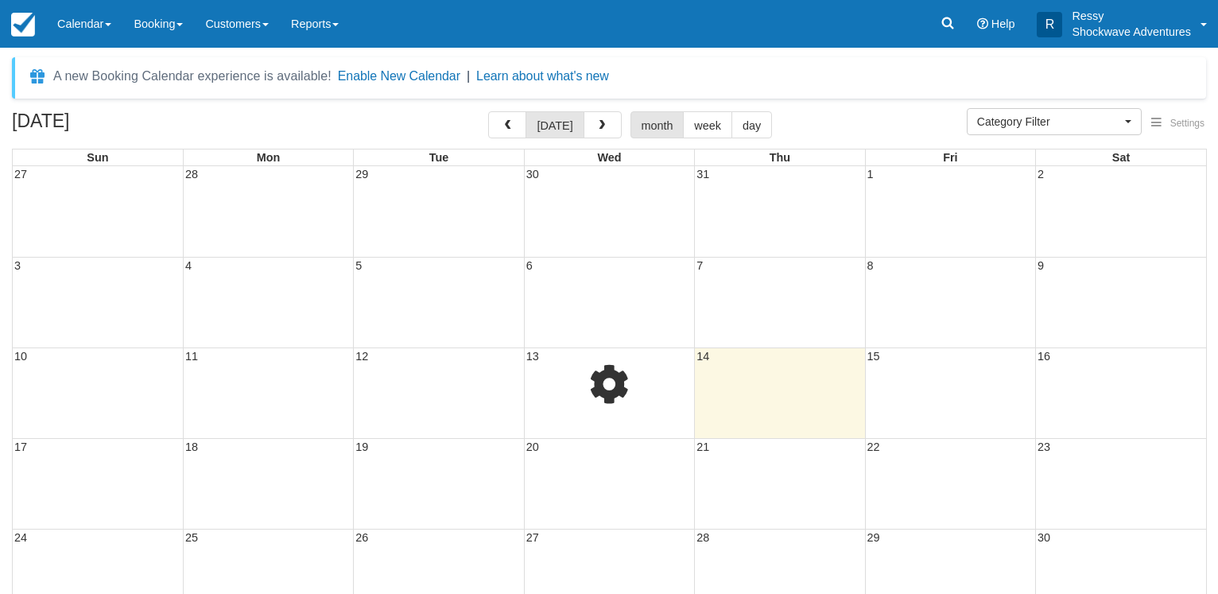
select select
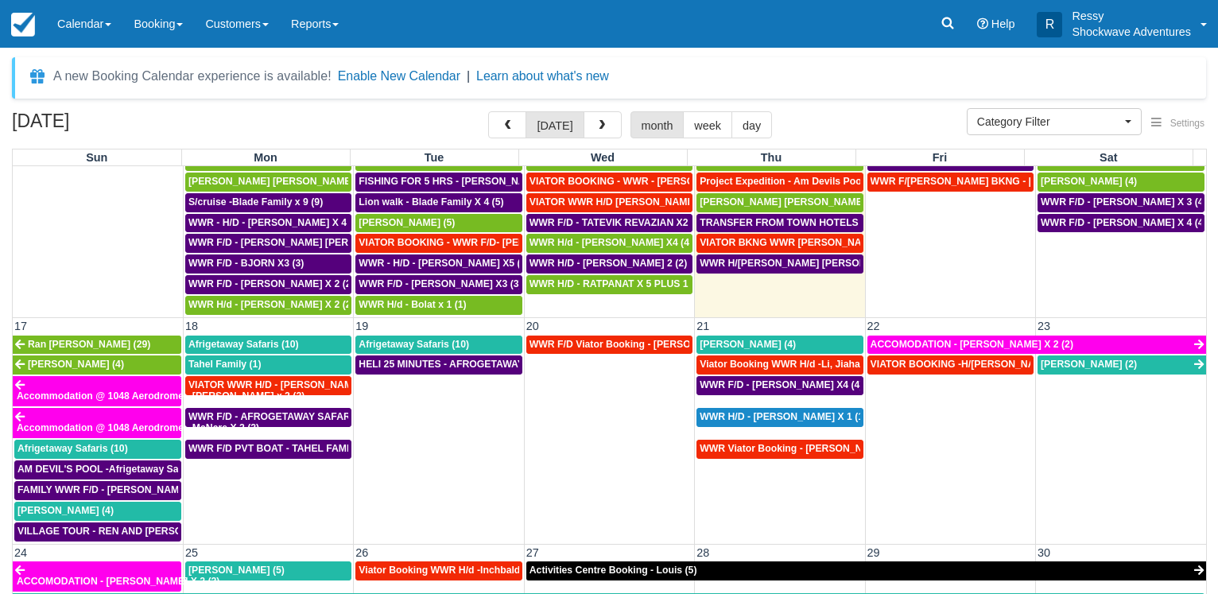
scroll to position [763, 0]
